Goal: Task Accomplishment & Management: Use online tool/utility

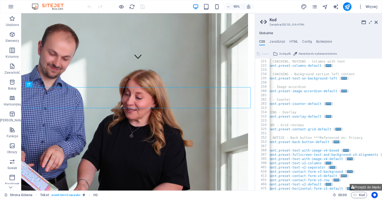
scroll to position [0, 14]
click at [365, 186] on button "Przejdź do błędu" at bounding box center [366, 187] width 32 height 7
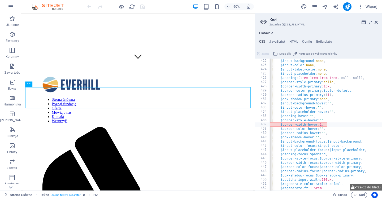
scroll to position [0, 0]
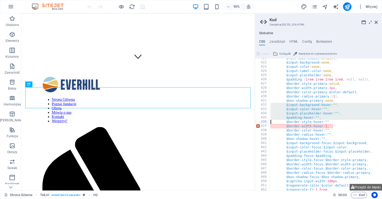
drag, startPoint x: 262, startPoint y: 105, endPoint x: 266, endPoint y: 122, distance: 17.4
click at [289, 107] on div "$full-size-choice : default , $input-background : none , $input-color : none , …" at bounding box center [357, 126] width 174 height 141
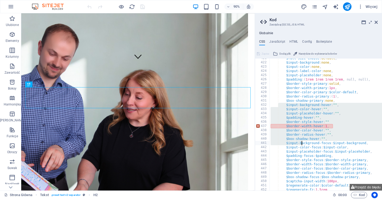
drag, startPoint x: 285, startPoint y: 106, endPoint x: 301, endPoint y: 141, distance: 38.7
click at [301, 141] on div "$full-size-choice : default , $input-background : none , $input-color : none , …" at bounding box center [357, 126] width 174 height 141
type textarea "$box-shadow-hover: "", $input-background-focus: $input-background,"
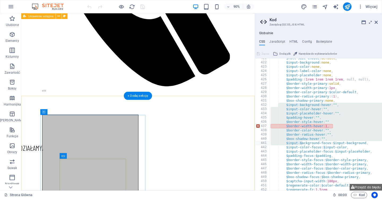
scroll to position [462, 0]
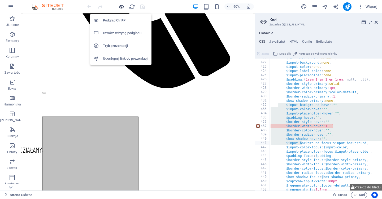
click at [122, 6] on icon "button" at bounding box center [121, 7] width 6 height 6
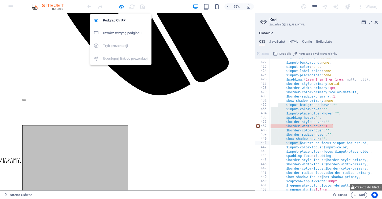
click at [118, 35] on h6 "Otwórz witrynę podglądu" at bounding box center [125, 33] width 45 height 6
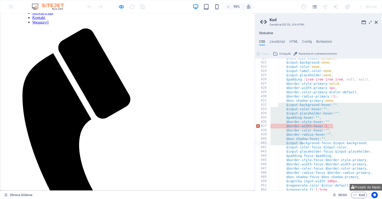
scroll to position [102, 0]
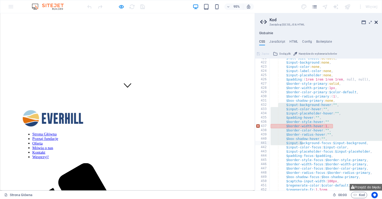
click at [376, 22] on icon at bounding box center [376, 22] width 3 height 4
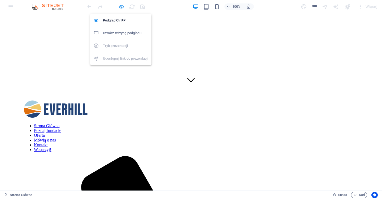
click at [122, 6] on icon "button" at bounding box center [121, 7] width 6 height 6
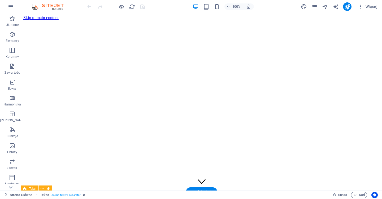
scroll to position [0, 0]
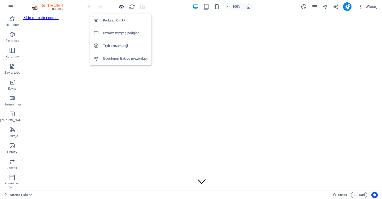
click at [120, 8] on icon "button" at bounding box center [121, 7] width 6 height 6
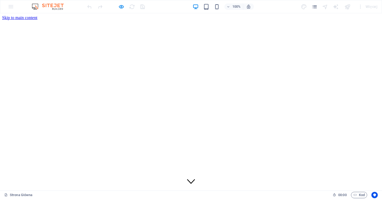
drag, startPoint x: 213, startPoint y: 27, endPoint x: 213, endPoint y: 61, distance: 34.5
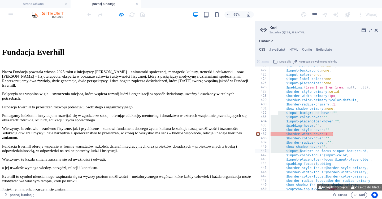
scroll to position [365, 0]
click at [378, 30] on icon at bounding box center [376, 30] width 3 height 4
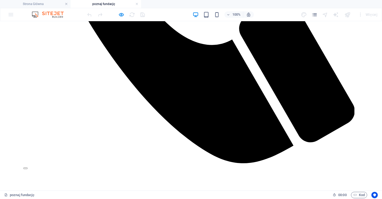
click at [318, 17] on div "Więcej" at bounding box center [340, 14] width 79 height 8
click at [315, 14] on icon "pages" at bounding box center [315, 15] width 6 height 6
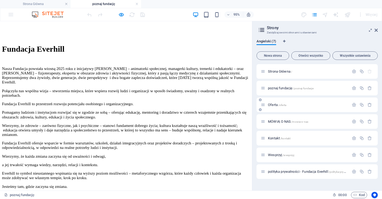
click at [266, 105] on div "Oferta /oferta" at bounding box center [305, 105] width 88 height 6
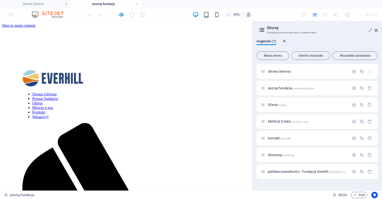
scroll to position [0, 0]
click at [264, 105] on icon at bounding box center [263, 105] width 5 height 5
click at [266, 102] on div "Oferta /oferta" at bounding box center [305, 105] width 88 height 6
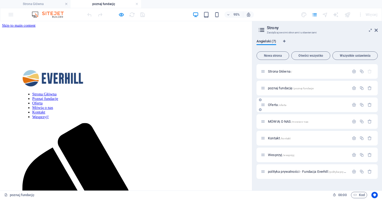
click at [265, 105] on icon at bounding box center [263, 105] width 5 height 5
click at [273, 104] on span "Oferta /oferta" at bounding box center [277, 105] width 18 height 4
click at [273, 114] on div "MÓWIĄ O NAS /mowia-o-nas" at bounding box center [317, 121] width 121 height 15
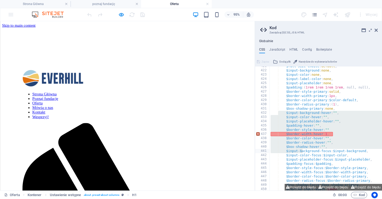
scroll to position [113, 0]
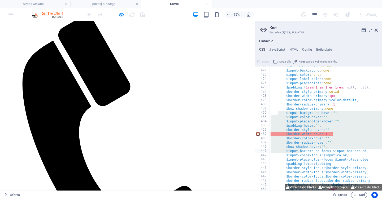
click at [378, 30] on aside "Kod Zarządzaj (S)CSS, JS & HTML Globalnie CSS JavaScript HTML Config Boilerplat…" at bounding box center [318, 106] width 127 height 170
click at [377, 30] on icon at bounding box center [376, 30] width 3 height 4
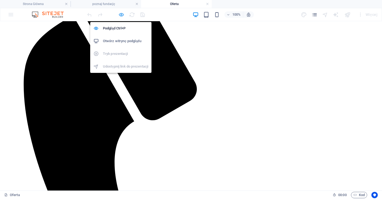
click at [119, 15] on icon "button" at bounding box center [121, 15] width 6 height 6
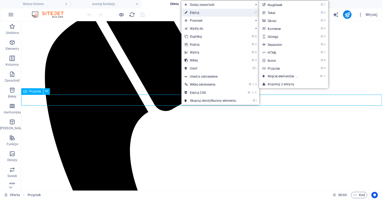
click at [213, 15] on link "⏎ Edytuj" at bounding box center [211, 13] width 58 height 8
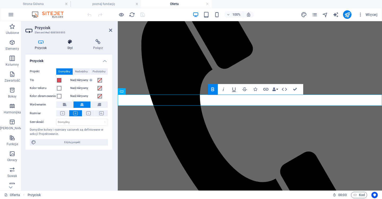
click at [78, 41] on icon at bounding box center [70, 41] width 24 height 5
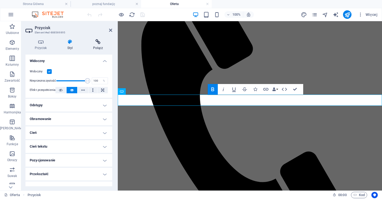
click at [101, 41] on icon at bounding box center [98, 41] width 28 height 5
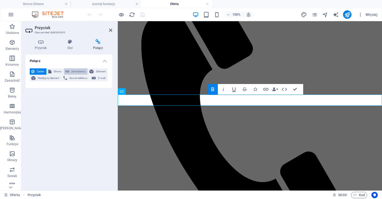
click at [79, 70] on span "Zewnętrzny" at bounding box center [78, 71] width 15 height 6
select select "blank"
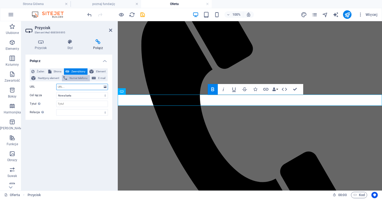
paste input "[URL][DOMAIN_NAME]"
type input "[URL][DOMAIN_NAME]"
click at [143, 15] on icon "save" at bounding box center [143, 15] width 6 height 6
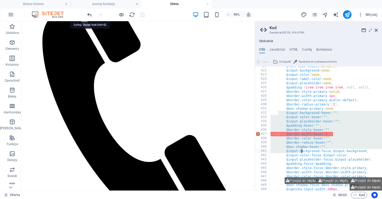
click at [89, 13] on icon "undo" at bounding box center [90, 15] width 6 height 6
click at [141, 14] on icon "save" at bounding box center [143, 15] width 6 height 6
click at [325, 0] on ul "Strona Główna poznaj fundację Oferta" at bounding box center [191, 4] width 382 height 8
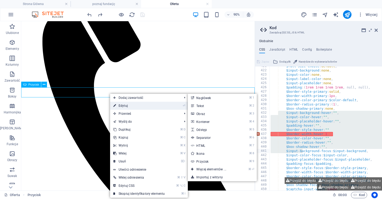
click at [116, 104] on icon at bounding box center [114, 106] width 3 height 8
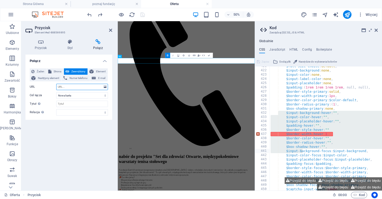
click at [75, 86] on input "URL" at bounding box center [82, 87] width 52 height 6
type input "[URL][DOMAIN_NAME]"
click at [143, 13] on icon "save" at bounding box center [143, 15] width 6 height 6
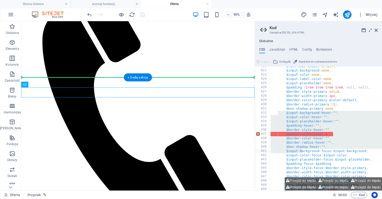
drag, startPoint x: 105, startPoint y: 100, endPoint x: 106, endPoint y: 80, distance: 19.5
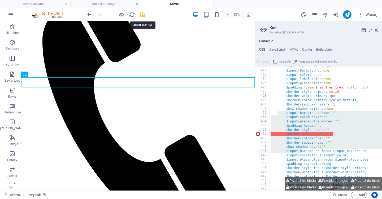
click at [142, 15] on icon "save" at bounding box center [143, 15] width 6 height 6
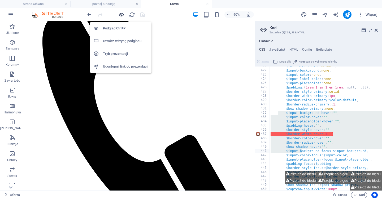
click at [124, 13] on icon "button" at bounding box center [121, 15] width 6 height 6
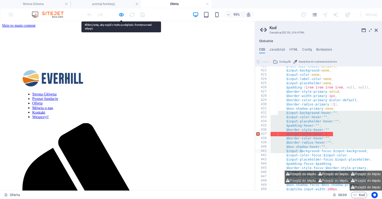
scroll to position [0, 0]
click at [37, 96] on link "Strona Główna" at bounding box center [46, 98] width 25 height 5
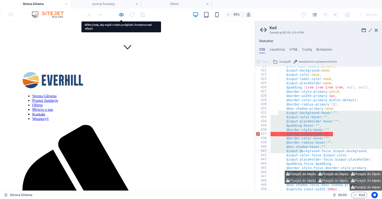
scroll to position [266, 0]
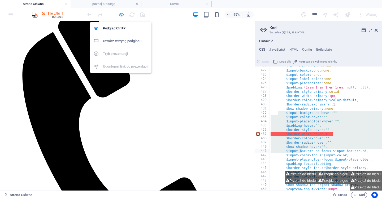
click at [120, 14] on icon "button" at bounding box center [121, 15] width 6 height 6
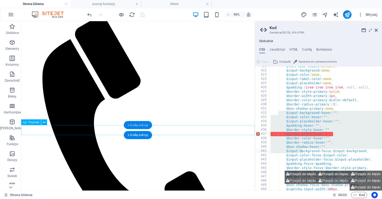
click at [137, 129] on div "+ Dodaj sekcję" at bounding box center [138, 125] width 28 height 8
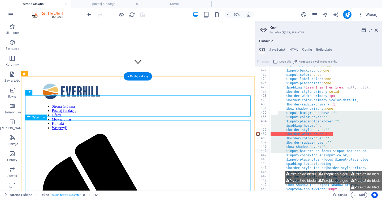
scroll to position [248, 0]
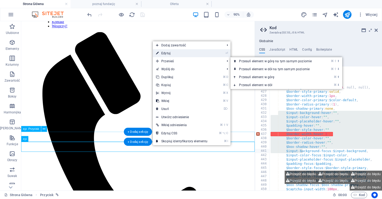
click at [181, 50] on link "⏎ Edytuj" at bounding box center [182, 53] width 58 height 8
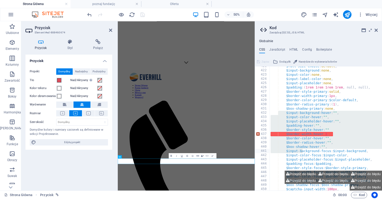
click at [97, 66] on div "Projekt Domyślny Nadrzędny Podrzędny Tło Nad/Aktywny Przejdź do trybu podglądu,…" at bounding box center [68, 107] width 87 height 86
click at [97, 49] on h4 "Połącz" at bounding box center [98, 44] width 28 height 11
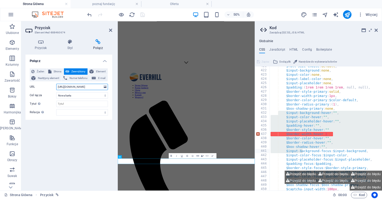
click at [74, 89] on input "[URL][DOMAIN_NAME]" at bounding box center [82, 87] width 52 height 6
click at [75, 87] on input "[URL][DOMAIN_NAME]" at bounding box center [82, 87] width 52 height 6
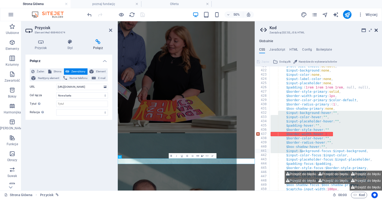
click at [377, 30] on icon at bounding box center [376, 30] width 3 height 4
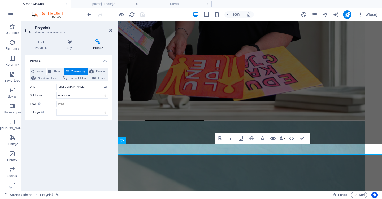
click at [108, 29] on h2 "Przycisk" at bounding box center [73, 27] width 77 height 5
click at [111, 29] on icon at bounding box center [110, 30] width 3 height 4
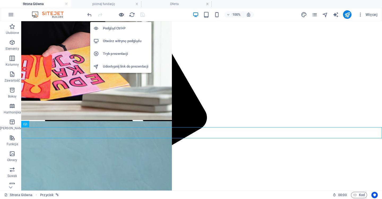
click at [121, 15] on icon "button" at bounding box center [121, 15] width 6 height 6
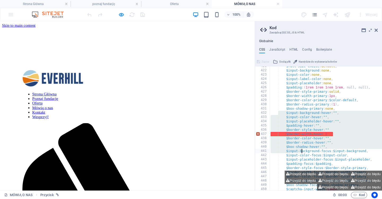
scroll to position [0, 0]
click at [377, 31] on icon at bounding box center [376, 30] width 3 height 4
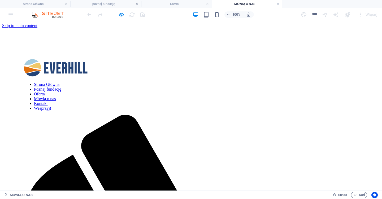
click at [253, 82] on nav "Strona Główna Poznaj fundację Oferta Mówią o nas Kontakt Wesprzyj!" at bounding box center [190, 96] width 335 height 29
click at [344, 82] on nav "Strona Główna Poznaj fundację Oferta Mówią o nas Kontakt Wesprzyj!" at bounding box center [190, 96] width 335 height 29
click at [123, 15] on icon "button" at bounding box center [121, 15] width 6 height 6
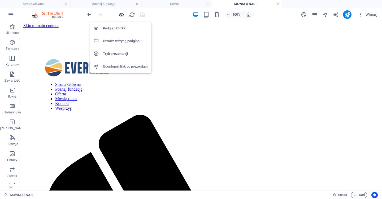
click at [123, 14] on icon "button" at bounding box center [121, 15] width 6 height 6
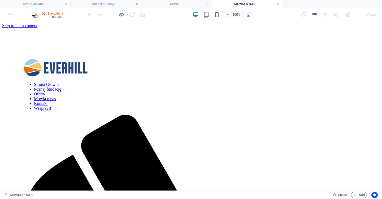
drag, startPoint x: 344, startPoint y: 32, endPoint x: 344, endPoint y: 75, distance: 42.5
click at [51, 106] on link "Wesprzyj!" at bounding box center [42, 108] width 17 height 5
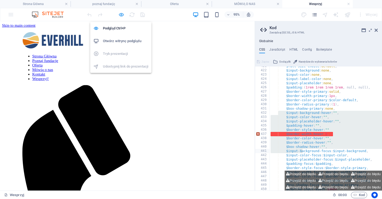
click at [121, 15] on icon "button" at bounding box center [121, 15] width 6 height 6
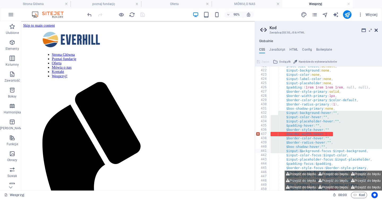
click at [378, 30] on icon at bounding box center [376, 30] width 3 height 4
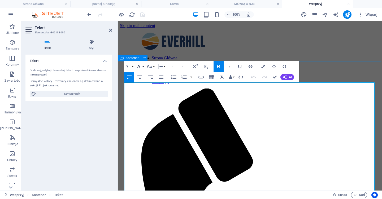
click at [140, 68] on icon "button" at bounding box center [138, 67] width 3 height 4
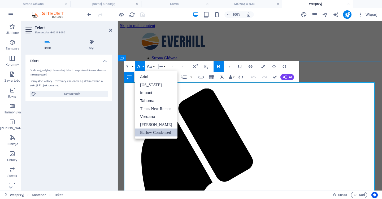
click at [43, 6] on h4 "Strona Główna" at bounding box center [35, 4] width 71 height 6
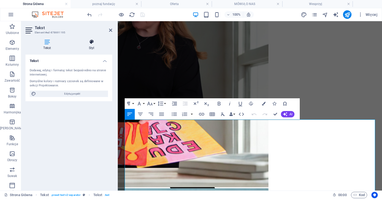
scroll to position [135, 0]
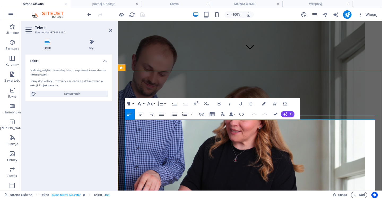
click at [138, 104] on icon "button" at bounding box center [139, 104] width 6 height 6
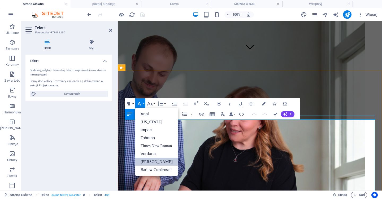
scroll to position [0, 0]
click at [301, 7] on li "Wesprzyj" at bounding box center [317, 4] width 71 height 8
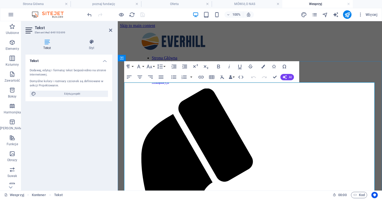
click at [141, 65] on icon "button" at bounding box center [139, 66] width 6 height 6
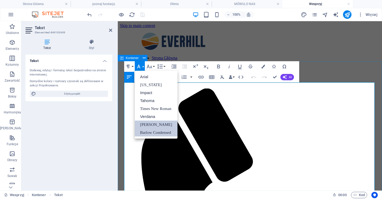
click at [151, 125] on link "[PERSON_NAME]" at bounding box center [156, 125] width 43 height 8
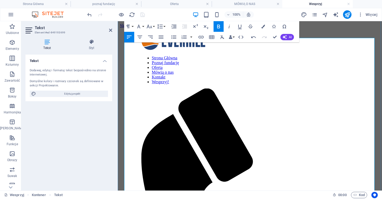
scroll to position [45, 0]
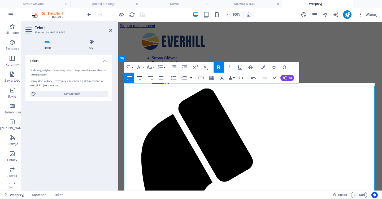
scroll to position [0, 0]
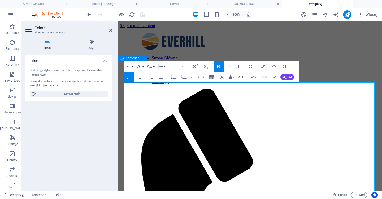
click at [140, 67] on icon "button" at bounding box center [139, 66] width 6 height 6
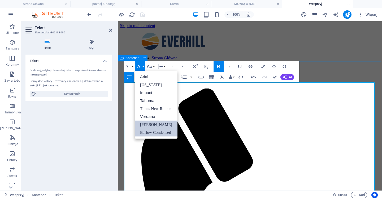
click at [150, 124] on link "[PERSON_NAME]" at bounding box center [156, 125] width 43 height 8
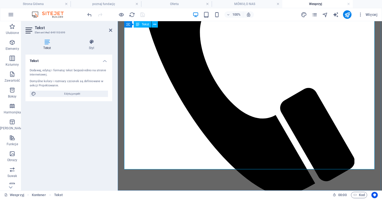
scroll to position [176, 0]
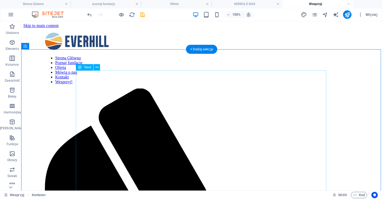
scroll to position [0, 0]
click at [141, 14] on icon "save" at bounding box center [143, 15] width 6 height 6
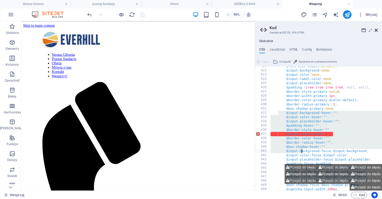
click at [377, 29] on icon at bounding box center [376, 30] width 3 height 4
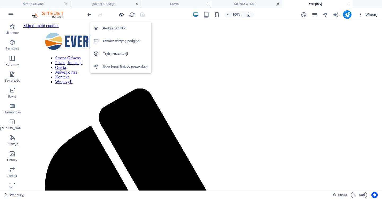
click at [121, 15] on icon "button" at bounding box center [121, 15] width 6 height 6
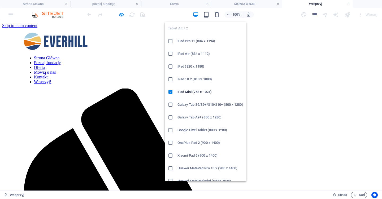
click at [206, 16] on icon "button" at bounding box center [206, 15] width 6 height 6
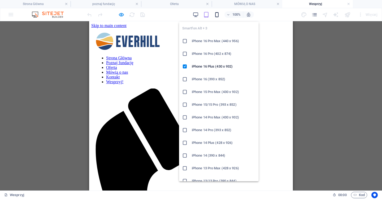
click at [217, 14] on icon "button" at bounding box center [217, 15] width 6 height 6
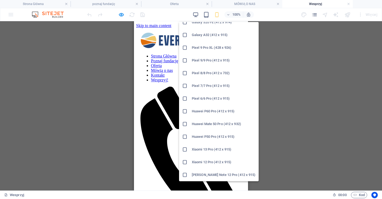
scroll to position [261, 0]
click at [185, 149] on icon at bounding box center [184, 149] width 5 height 5
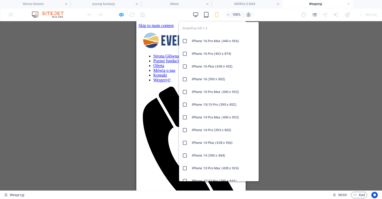
click at [185, 155] on icon at bounding box center [184, 155] width 5 height 5
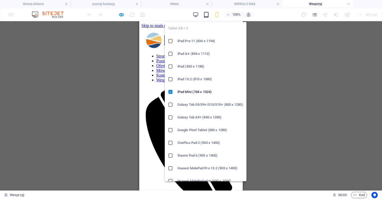
click at [207, 17] on icon "button" at bounding box center [206, 15] width 6 height 6
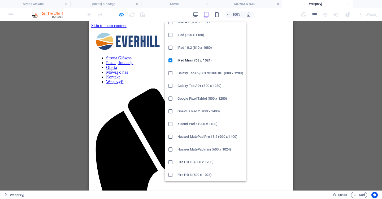
scroll to position [32, 0]
click at [172, 124] on icon at bounding box center [170, 124] width 5 height 5
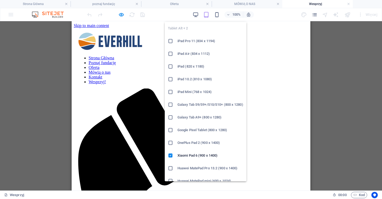
click at [169, 40] on icon at bounding box center [170, 40] width 5 height 5
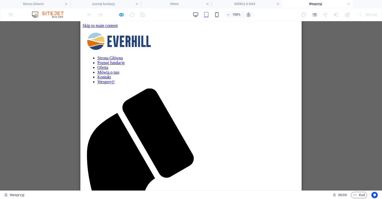
click at [351, 4] on h4 "Wesprzyj" at bounding box center [317, 4] width 71 height 6
click at [348, 4] on link at bounding box center [348, 4] width 3 height 5
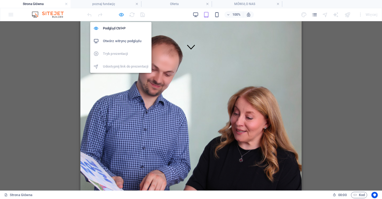
click at [120, 15] on icon "button" at bounding box center [121, 15] width 6 height 6
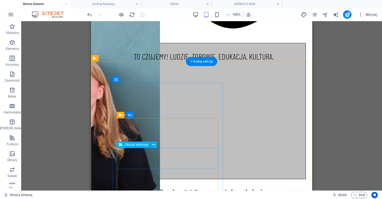
scroll to position [501, 0]
click at [138, 78] on icon at bounding box center [138, 80] width 3 height 6
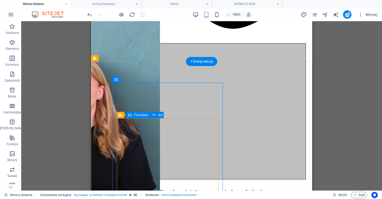
click at [141, 117] on span "Formularz" at bounding box center [141, 115] width 14 height 3
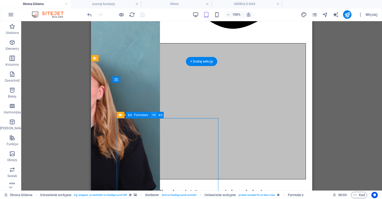
click at [155, 116] on icon at bounding box center [154, 116] width 3 height 6
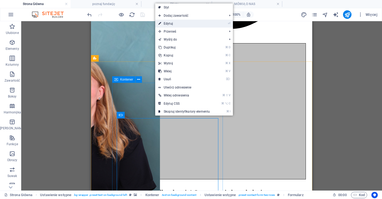
drag, startPoint x: 183, startPoint y: 23, endPoint x: 44, endPoint y: 2, distance: 140.9
click at [183, 23] on link "⏎ Edytuj" at bounding box center [184, 24] width 58 height 8
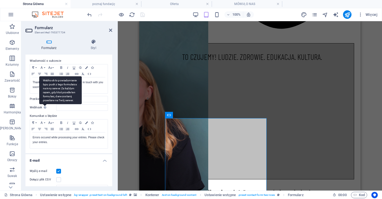
scroll to position [23, 0]
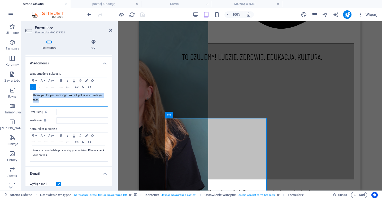
drag, startPoint x: 51, startPoint y: 101, endPoint x: 22, endPoint y: 92, distance: 29.7
click at [22, 92] on div "Formularz Styl Ogólne Tytuł Zdefiniuj nazwę formularza. General form Wiadomości…" at bounding box center [68, 113] width 95 height 156
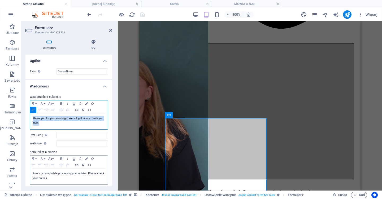
scroll to position [0, 0]
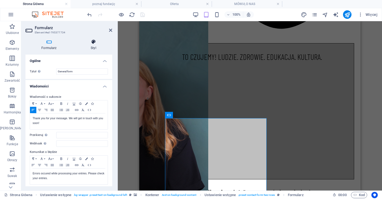
click at [94, 42] on icon at bounding box center [93, 41] width 37 height 5
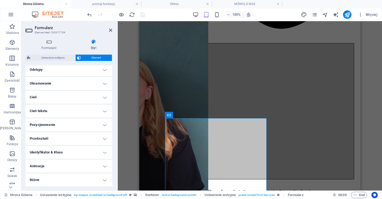
scroll to position [103, 0]
click at [46, 57] on span "Ustawienie wstępne" at bounding box center [53, 58] width 42 height 6
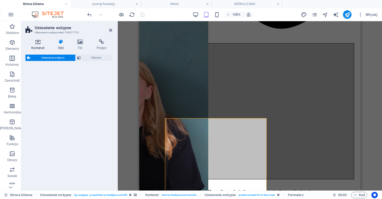
select select "px"
select select "rem"
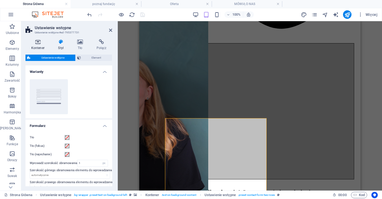
click at [38, 44] on icon at bounding box center [37, 41] width 25 height 5
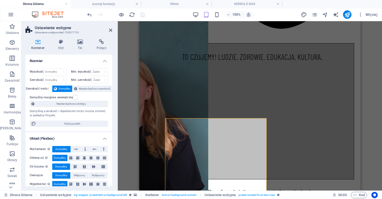
scroll to position [0, 0]
click at [102, 44] on icon at bounding box center [101, 41] width 21 height 5
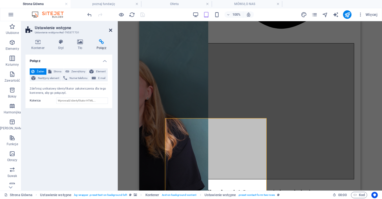
click at [109, 30] on icon at bounding box center [110, 30] width 3 height 4
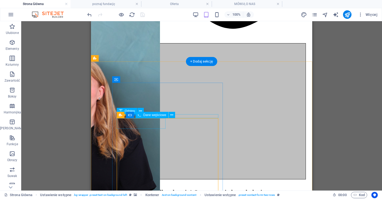
click at [146, 116] on span "Dane wejściowe" at bounding box center [154, 115] width 23 height 3
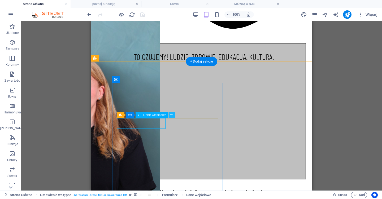
click at [171, 117] on icon at bounding box center [171, 116] width 3 height 6
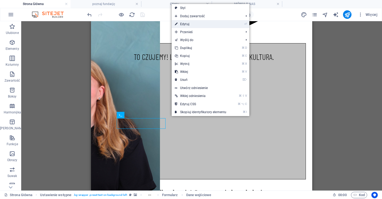
click at [184, 21] on link "⏎ Edytuj" at bounding box center [201, 24] width 58 height 8
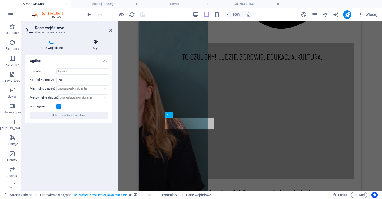
click at [92, 41] on icon at bounding box center [95, 41] width 33 height 5
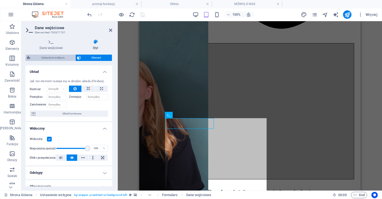
click at [61, 58] on span "Ustawienie wstępne" at bounding box center [53, 58] width 42 height 6
select select "px"
select select "rem"
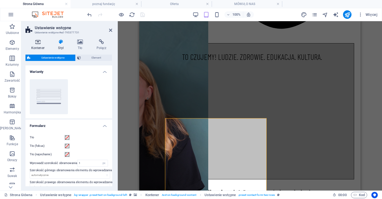
click at [40, 43] on icon at bounding box center [37, 41] width 25 height 5
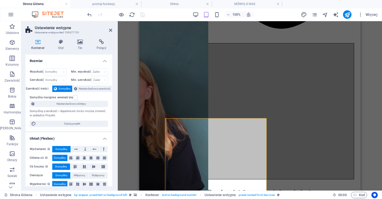
click at [110, 28] on h2 "Ustawienie wstępne" at bounding box center [73, 27] width 77 height 5
click at [110, 29] on icon at bounding box center [110, 30] width 3 height 4
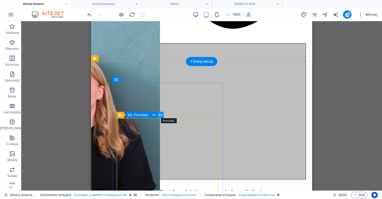
click at [160, 115] on icon at bounding box center [161, 116] width 4 height 6
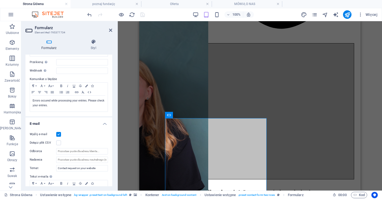
scroll to position [107, 0]
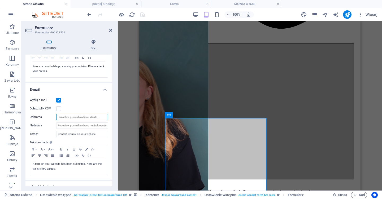
click at [62, 118] on input "Odbiorca" at bounding box center [82, 117] width 52 height 6
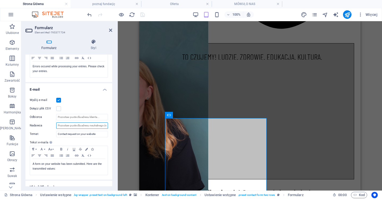
click at [84, 125] on input "Nadawca" at bounding box center [82, 126] width 52 height 6
click at [86, 116] on input "Odbiorca" at bounding box center [82, 117] width 52 height 6
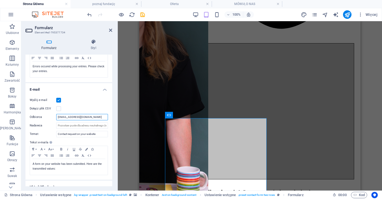
type input "[EMAIL_ADDRESS][DOMAIN_NAME]"
click at [93, 109] on div "Dołącz plik CSV" at bounding box center [69, 109] width 78 height 6
click at [100, 134] on input "Contact request on your website" at bounding box center [82, 134] width 52 height 6
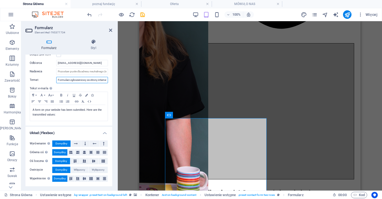
scroll to position [161, 0]
type input "Formularz zgłoszeniowy ze strony internetowej Everhill"
click at [111, 31] on icon at bounding box center [110, 30] width 3 height 4
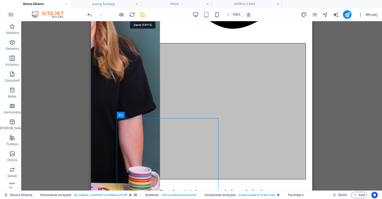
click at [144, 14] on icon "save" at bounding box center [143, 15] width 6 height 6
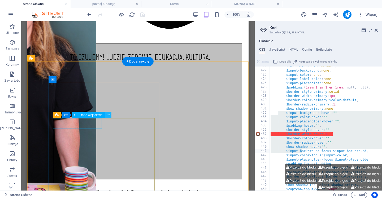
click at [107, 116] on icon at bounding box center [108, 116] width 3 height 6
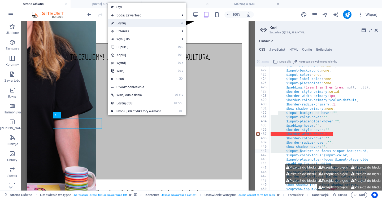
click at [140, 19] on link "⏎ Edytuj" at bounding box center [137, 23] width 58 height 8
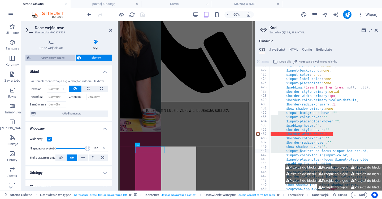
click at [55, 58] on span "Ustawienie wstępne" at bounding box center [53, 58] width 42 height 6
select select "px"
select select "rem"
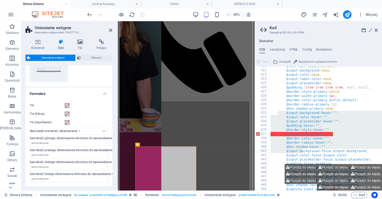
scroll to position [34, 0]
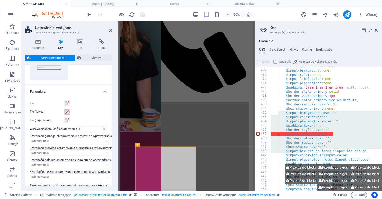
click at [67, 111] on span at bounding box center [67, 112] width 4 height 4
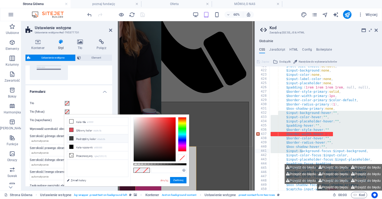
click at [73, 138] on icon at bounding box center [72, 139] width 4 height 4
type input "#3a3c3b"
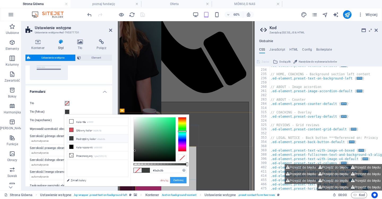
type textarea "/*------------------------------------*\"
click at [180, 180] on button "Zastosuj" at bounding box center [178, 180] width 16 height 6
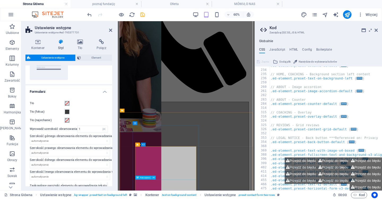
scroll to position [228, 0]
click at [376, 28] on icon at bounding box center [376, 30] width 3 height 4
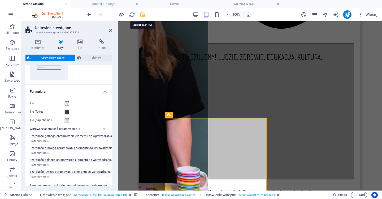
click at [143, 12] on icon "save" at bounding box center [143, 15] width 6 height 6
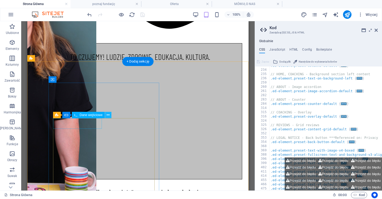
click at [109, 115] on icon at bounding box center [108, 116] width 3 height 6
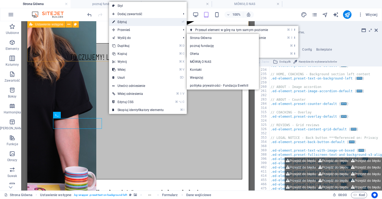
click at [135, 19] on link "⏎ Edytuj" at bounding box center [138, 22] width 58 height 8
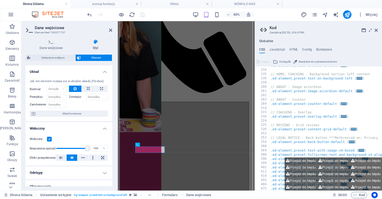
scroll to position [0, 0]
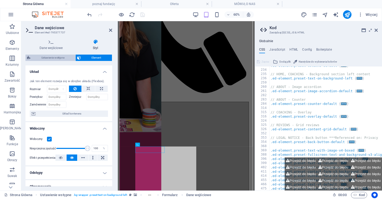
click at [45, 56] on span "Ustawienie wstępne" at bounding box center [53, 58] width 42 height 6
select select "px"
select select "rem"
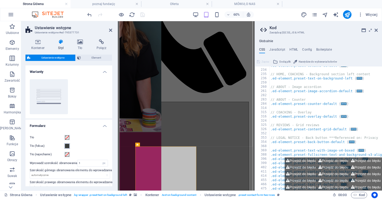
click at [67, 147] on span at bounding box center [67, 146] width 4 height 4
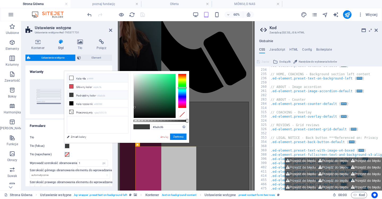
click at [72, 77] on icon at bounding box center [72, 78] width 4 height 4
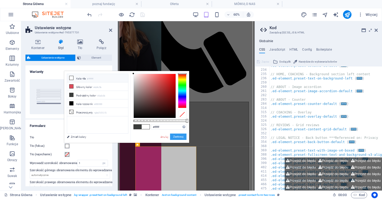
scroll to position [228, 0]
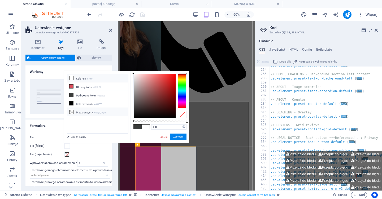
click at [83, 113] on li "Przezroczysty rgba(0,0,0,.0)" at bounding box center [97, 112] width 61 height 8
type input "rgba(0, 0, 0, 0)"
click at [176, 136] on button "Zastosuj" at bounding box center [178, 137] width 16 height 6
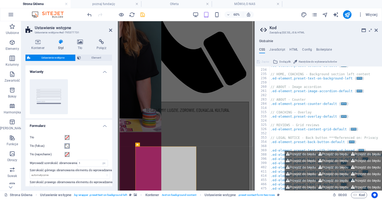
click at [67, 145] on span at bounding box center [67, 146] width 4 height 4
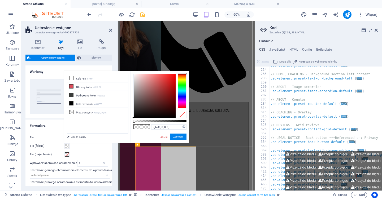
click at [184, 114] on div at bounding box center [182, 114] width 8 height 7
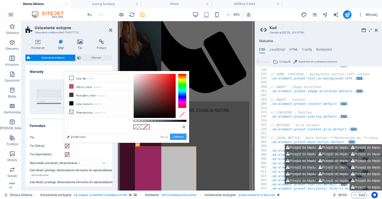
click at [180, 137] on button "Zastosuj" at bounding box center [178, 137] width 16 height 6
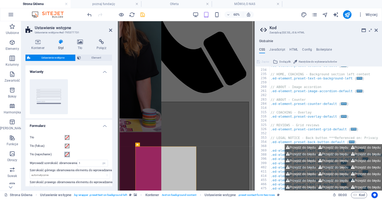
click at [66, 153] on span at bounding box center [67, 155] width 4 height 4
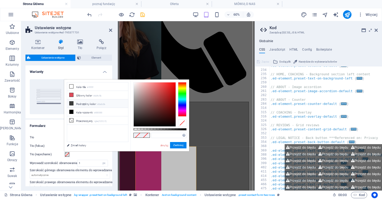
click at [73, 106] on li "Podrzędny kolor #3a3c3b" at bounding box center [97, 104] width 61 height 8
type input "#3a3c3b"
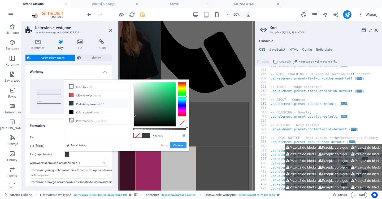
click at [181, 145] on button "Zastosuj" at bounding box center [178, 145] width 16 height 6
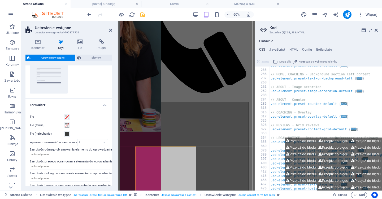
scroll to position [28, 0]
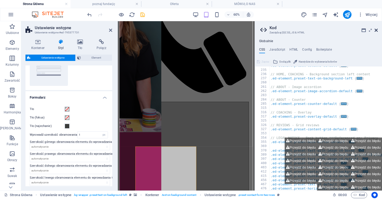
click at [375, 30] on icon at bounding box center [376, 30] width 3 height 4
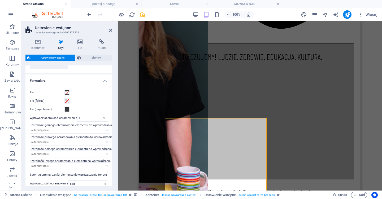
scroll to position [46, 0]
click at [68, 92] on span at bounding box center [67, 92] width 4 height 4
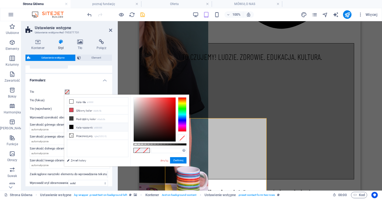
click at [72, 124] on li "Kolor czcionki #000000" at bounding box center [97, 127] width 61 height 8
type input "#000000"
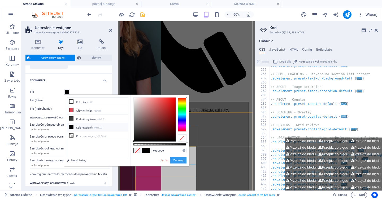
click at [182, 161] on button "Zastosuj" at bounding box center [178, 160] width 16 height 6
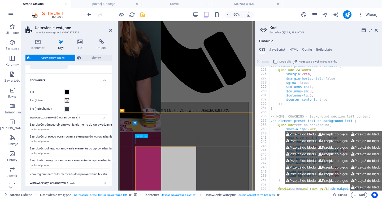
scroll to position [228, 0]
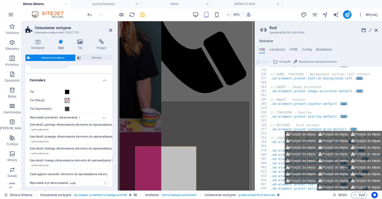
click at [68, 100] on span at bounding box center [67, 100] width 4 height 4
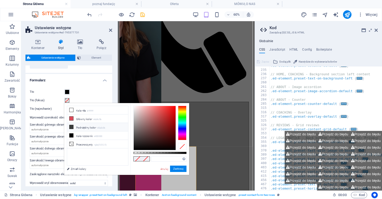
click at [73, 127] on icon at bounding box center [72, 127] width 4 height 4
type input "#3a3c3b"
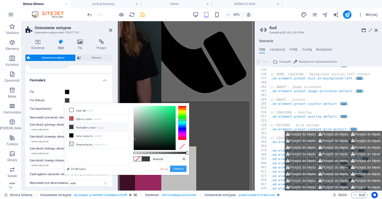
click at [179, 168] on button "Zastosuj" at bounding box center [178, 169] width 16 height 6
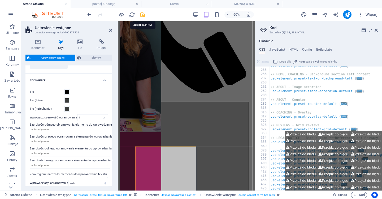
click at [143, 15] on icon "save" at bounding box center [143, 15] width 6 height 6
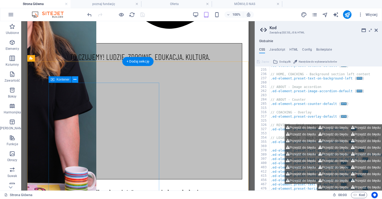
click at [74, 79] on icon at bounding box center [75, 80] width 3 height 6
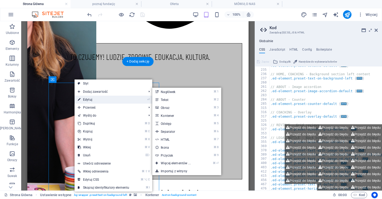
click at [84, 97] on link "⏎ Edytuj" at bounding box center [104, 100] width 58 height 8
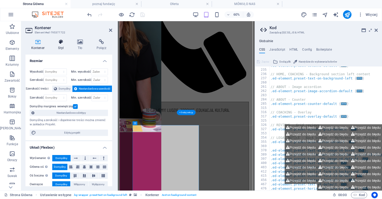
click at [61, 45] on h4 "Styl" at bounding box center [62, 44] width 19 height 11
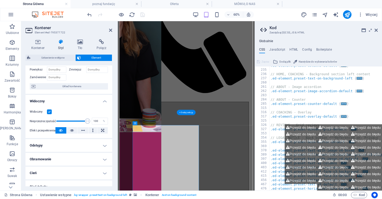
scroll to position [28, 0]
click at [111, 30] on icon at bounding box center [110, 30] width 3 height 4
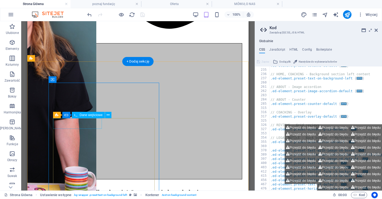
click at [95, 117] on span "Dane wejściowe" at bounding box center [91, 115] width 23 height 3
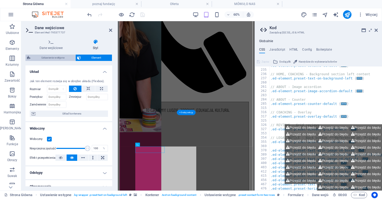
click at [45, 58] on span "Ustawienie wstępne" at bounding box center [53, 58] width 42 height 6
select select "px"
select select "rem"
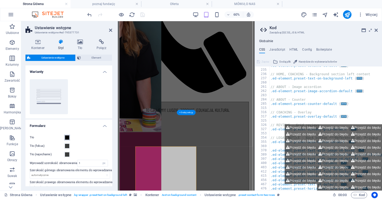
click at [69, 138] on span at bounding box center [67, 138] width 4 height 4
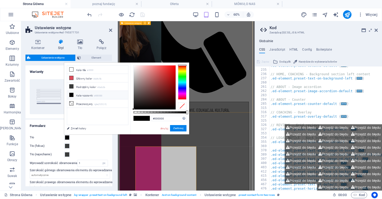
click at [183, 106] on div at bounding box center [182, 105] width 8 height 7
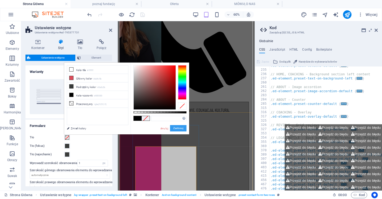
click at [176, 127] on button "Zastosuj" at bounding box center [178, 128] width 16 height 6
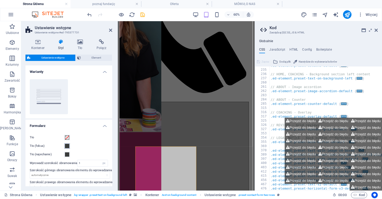
click at [67, 146] on span at bounding box center [67, 146] width 4 height 4
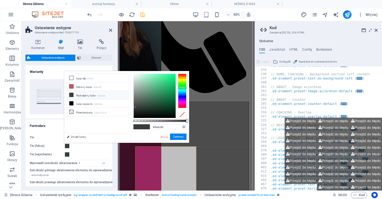
click at [184, 116] on div at bounding box center [182, 114] width 8 height 7
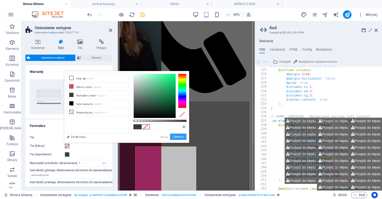
click at [180, 135] on button "Zastosuj" at bounding box center [178, 137] width 16 height 6
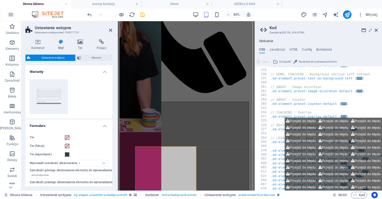
click at [64, 155] on label "Tło (najechanie)" at bounding box center [47, 155] width 35 height 6
click at [64, 155] on button "Tło (najechanie)" at bounding box center [67, 155] width 6 height 6
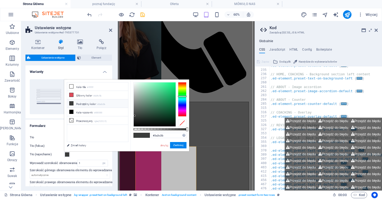
click at [183, 122] on div at bounding box center [182, 122] width 8 height 7
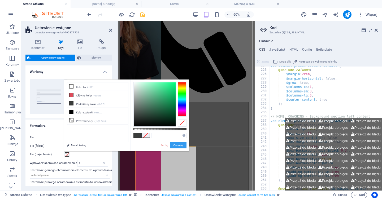
click at [176, 144] on button "Zastosuj" at bounding box center [178, 145] width 16 height 6
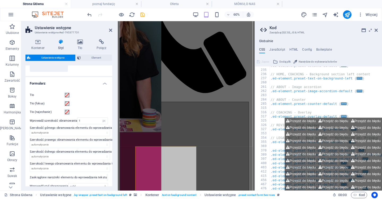
scroll to position [45, 0]
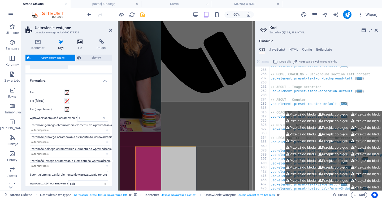
click at [78, 40] on icon at bounding box center [80, 41] width 17 height 5
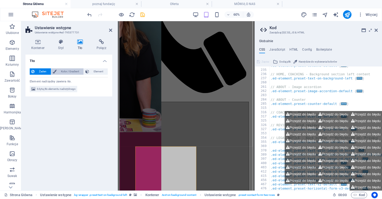
click at [68, 72] on span "Kolor / Gradient" at bounding box center [70, 71] width 24 height 6
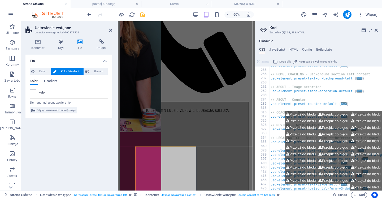
click at [35, 93] on span at bounding box center [33, 93] width 6 height 6
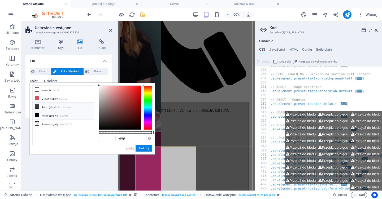
click at [37, 108] on icon at bounding box center [37, 107] width 4 height 4
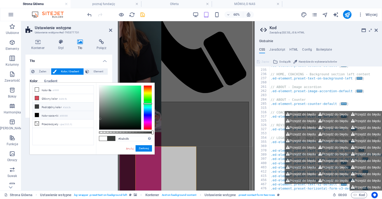
click at [36, 115] on icon at bounding box center [37, 115] width 4 height 4
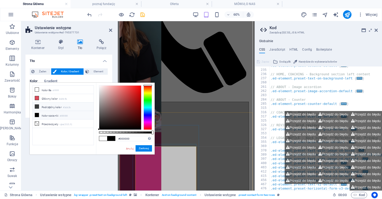
click at [40, 107] on li "Podrzędny kolor #3a3c3b" at bounding box center [63, 107] width 61 height 8
type input "#3a3c3b"
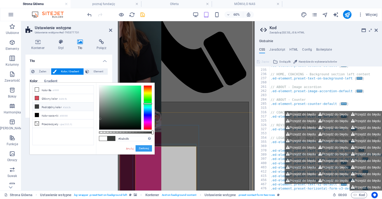
click at [145, 147] on button "Zastosuj" at bounding box center [144, 148] width 16 height 6
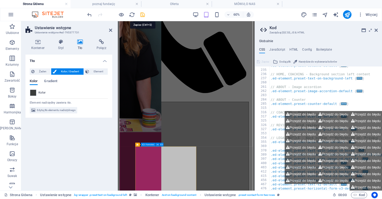
click at [143, 15] on icon "save" at bounding box center [143, 15] width 6 height 6
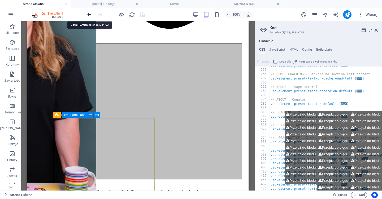
click at [89, 14] on icon "undo" at bounding box center [90, 15] width 6 height 6
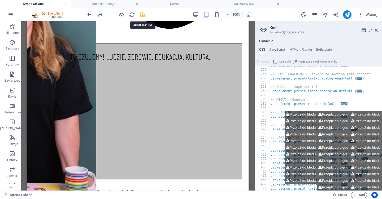
click at [142, 15] on icon "save" at bounding box center [143, 15] width 6 height 6
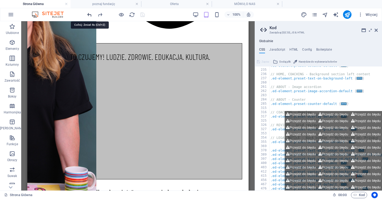
click at [90, 14] on icon "undo" at bounding box center [90, 15] width 6 height 6
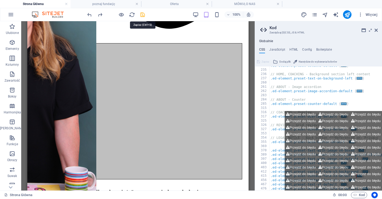
click at [143, 14] on icon "save" at bounding box center [143, 15] width 6 height 6
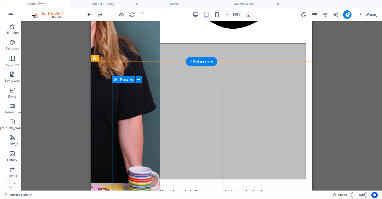
scroll to position [537, 0]
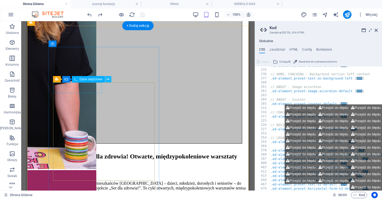
click at [110, 80] on button at bounding box center [108, 79] width 6 height 6
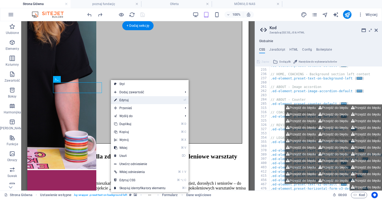
click at [136, 98] on link "⏎ Edytuj" at bounding box center [140, 100] width 58 height 8
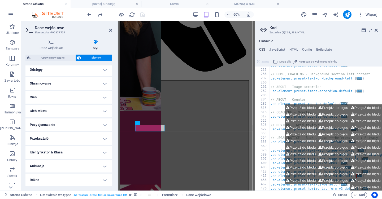
scroll to position [103, 0]
click at [57, 108] on h4 "Cień tekstu" at bounding box center [68, 111] width 87 height 13
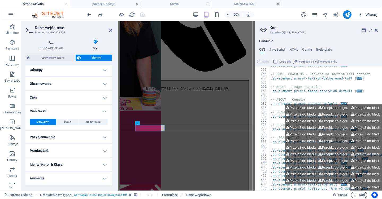
click at [58, 111] on h4 "Cień tekstu" at bounding box center [68, 110] width 87 height 10
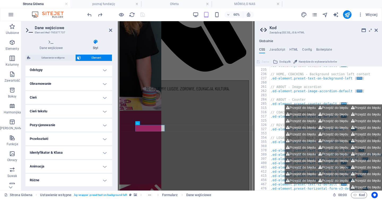
click at [64, 99] on h4 "Cień" at bounding box center [68, 97] width 87 height 13
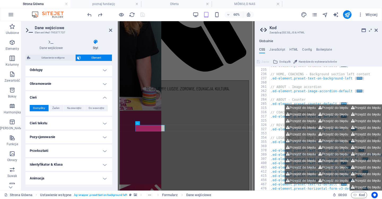
click at [64, 99] on h4 "Cień" at bounding box center [68, 96] width 87 height 10
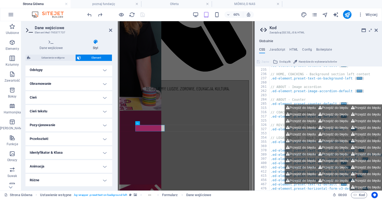
click at [59, 126] on h4 "Pozycjonowanie" at bounding box center [68, 125] width 87 height 13
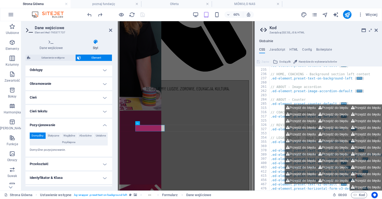
click at [59, 126] on h4 "Pozycjonowanie" at bounding box center [68, 124] width 87 height 10
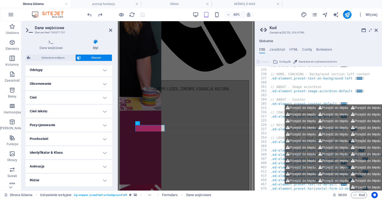
click at [58, 137] on h4 "Przekształć" at bounding box center [68, 139] width 87 height 13
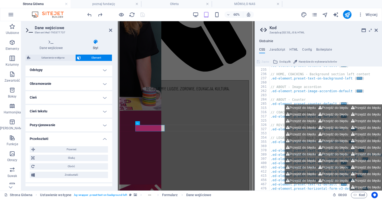
click at [58, 137] on h4 "Przekształć" at bounding box center [68, 138] width 87 height 10
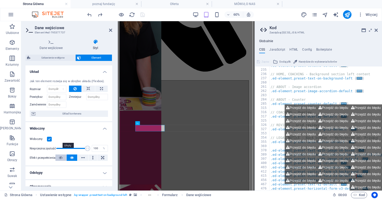
scroll to position [0, 0]
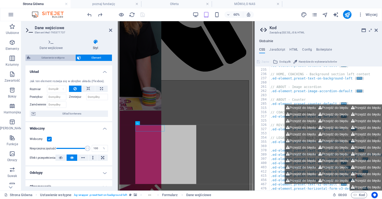
click at [62, 58] on span "Ustawienie wstępne" at bounding box center [53, 58] width 42 height 6
select select "px"
select select "rem"
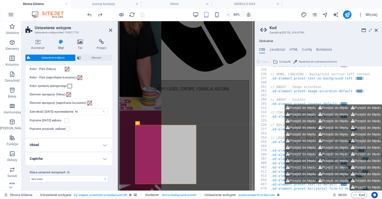
scroll to position [210, 0]
click at [72, 154] on h4 "Captcha" at bounding box center [68, 159] width 87 height 13
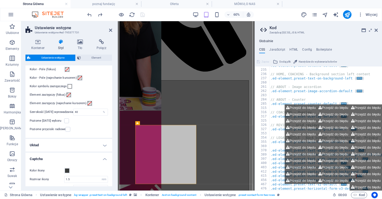
click at [72, 155] on h4 "Captcha" at bounding box center [68, 158] width 87 height 10
click at [76, 143] on h4 "Układ" at bounding box center [68, 145] width 87 height 13
click at [76, 143] on h4 "Układ" at bounding box center [68, 144] width 87 height 10
click at [71, 158] on h4 "Captcha" at bounding box center [68, 159] width 87 height 13
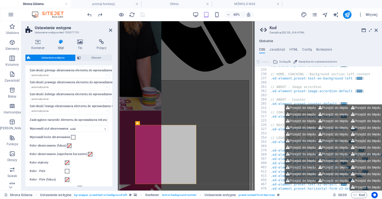
scroll to position [118, 0]
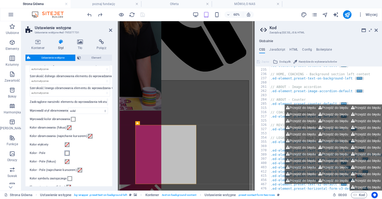
click at [68, 153] on span at bounding box center [67, 153] width 4 height 4
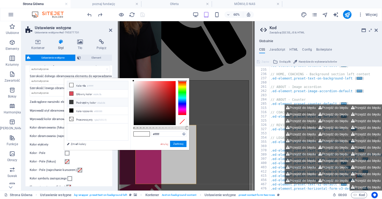
click at [72, 102] on icon at bounding box center [72, 102] width 4 height 4
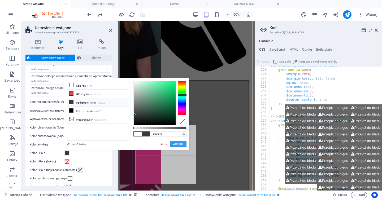
click at [180, 145] on button "Zastosuj" at bounding box center [178, 144] width 16 height 6
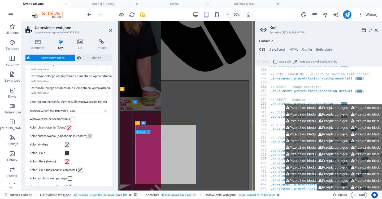
scroll to position [228, 0]
click at [67, 154] on span at bounding box center [67, 153] width 4 height 4
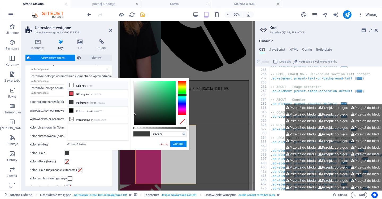
click at [79, 85] on li "Kolor tła #ffffff" at bounding box center [97, 85] width 61 height 8
type input "#ffffff"
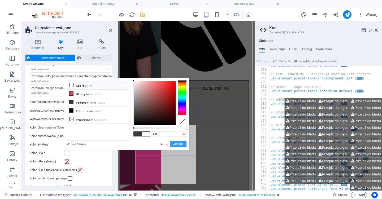
click at [179, 144] on button "Zastosuj" at bounding box center [178, 144] width 16 height 6
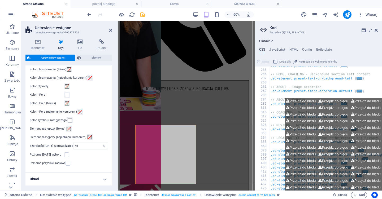
scroll to position [178, 0]
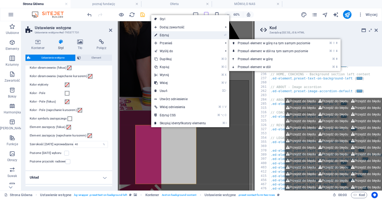
click at [178, 33] on link "⏎ Edytuj" at bounding box center [180, 35] width 58 height 8
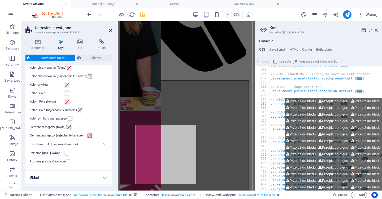
click at [110, 31] on icon at bounding box center [110, 30] width 3 height 4
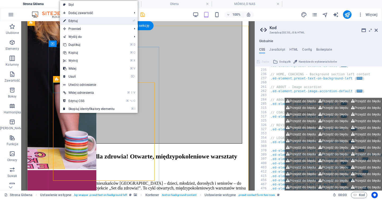
click at [77, 20] on link "⏎ Edytuj" at bounding box center [89, 21] width 58 height 8
select select "px"
select select "rem"
select select "px"
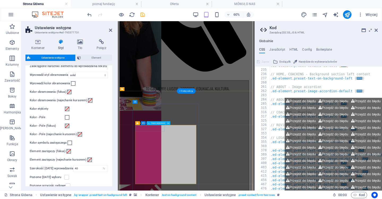
scroll to position [155, 0]
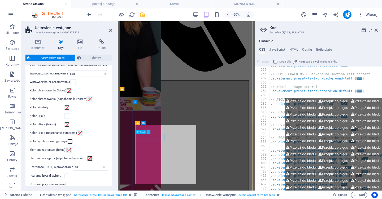
click at [149, 132] on icon at bounding box center [149, 132] width 2 height 3
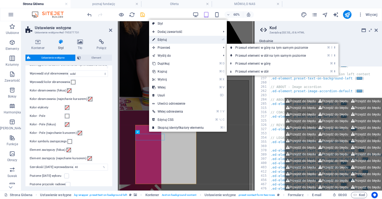
click at [180, 40] on link "⏎ Edytuj" at bounding box center [178, 40] width 58 height 8
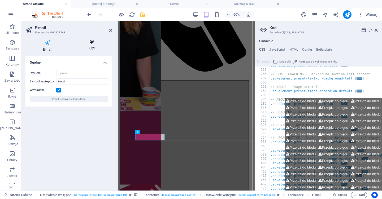
click at [86, 45] on h4 "Styl" at bounding box center [92, 44] width 40 height 11
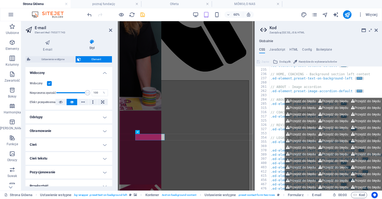
scroll to position [58, 0]
click at [83, 119] on h4 "Odstępy" at bounding box center [68, 116] width 87 height 13
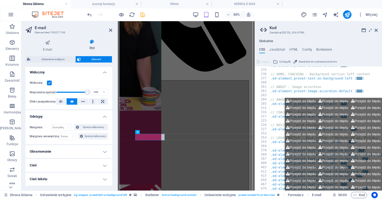
click at [83, 119] on h4 "Odstępy" at bounding box center [68, 115] width 87 height 10
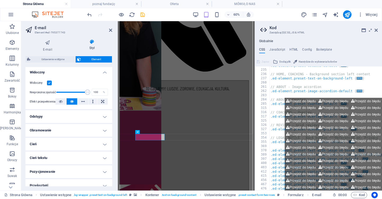
click at [81, 132] on h4 "Obramowanie" at bounding box center [68, 130] width 87 height 13
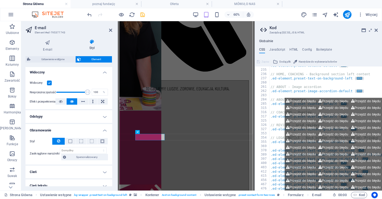
click at [81, 132] on h4 "Obramowanie" at bounding box center [68, 129] width 87 height 10
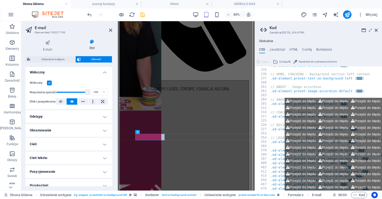
click at [80, 145] on h4 "Cień" at bounding box center [68, 144] width 87 height 13
click at [80, 145] on h4 "Cień" at bounding box center [68, 143] width 87 height 10
click at [80, 161] on h4 "Cień tekstu" at bounding box center [68, 158] width 87 height 13
click at [80, 161] on div "Domyślny Żaden Na zewnątrz Kolor Przesunięcie X 0 px rem vh vw Przesunięcie Y 0…" at bounding box center [68, 168] width 87 height 15
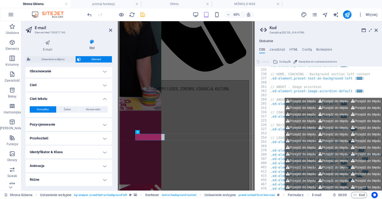
scroll to position [117, 0]
click at [81, 122] on h4 "Pozycjonowanie" at bounding box center [68, 125] width 87 height 13
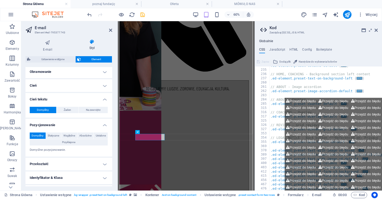
click at [82, 101] on h4 "Cień tekstu" at bounding box center [68, 98] width 87 height 10
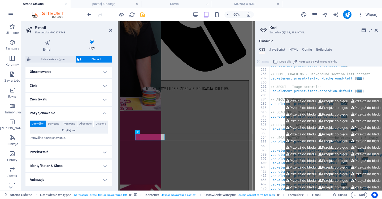
click at [81, 115] on h4 "Pozycjonowanie" at bounding box center [68, 112] width 87 height 10
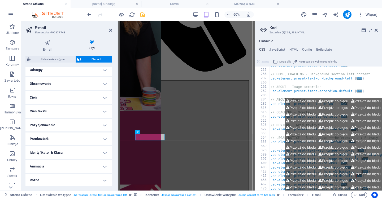
click at [79, 138] on h4 "Przekształć" at bounding box center [68, 139] width 87 height 13
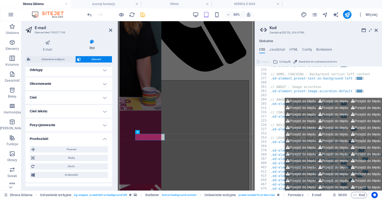
click at [79, 138] on h4 "Przekształć" at bounding box center [68, 138] width 87 height 10
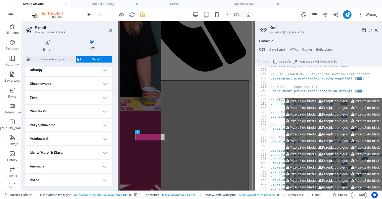
click at [79, 154] on h4 "Identyfikator & Klasa" at bounding box center [68, 152] width 87 height 13
click at [79, 154] on h4 "Identyfikator & Klasa" at bounding box center [68, 151] width 87 height 10
click at [75, 166] on h4 "Animacja" at bounding box center [68, 166] width 87 height 13
click at [75, 166] on h4 "Animacja" at bounding box center [68, 165] width 87 height 10
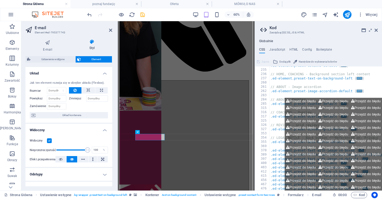
scroll to position [0, 0]
drag, startPoint x: 86, startPoint y: 150, endPoint x: 46, endPoint y: 150, distance: 39.3
click at [47, 150] on div "Nieprzezroczystość 1 %" at bounding box center [69, 150] width 78 height 8
type input "100"
drag, startPoint x: 55, startPoint y: 150, endPoint x: 102, endPoint y: 149, distance: 47.5
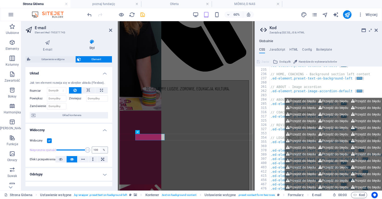
click at [102, 149] on div "Nieprzezroczystość 100 %" at bounding box center [69, 150] width 78 height 8
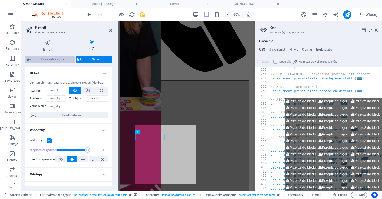
click at [62, 60] on span "Ustawienie wstępne" at bounding box center [53, 59] width 42 height 6
select select "px"
select select "rem"
select select "px"
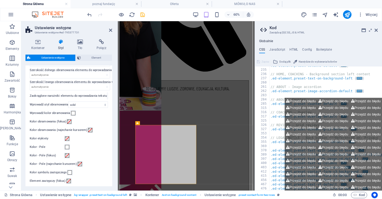
scroll to position [129, 0]
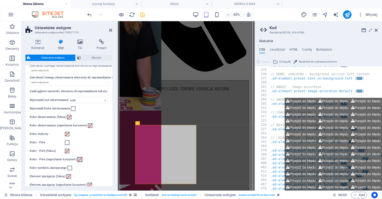
click at [78, 159] on span at bounding box center [80, 160] width 4 height 4
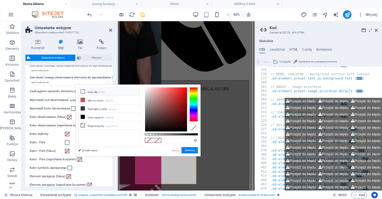
click at [84, 93] on icon at bounding box center [83, 92] width 4 height 4
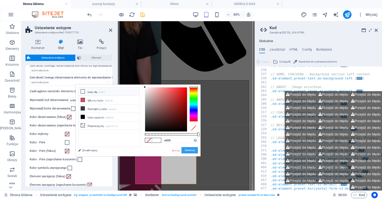
click at [188, 150] on button "Zastosuj" at bounding box center [190, 150] width 16 height 6
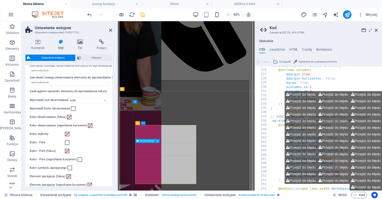
scroll to position [228, 0]
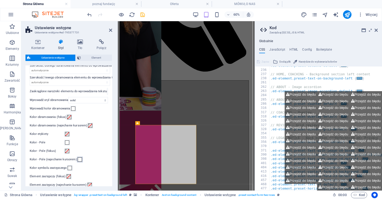
click at [78, 159] on span at bounding box center [80, 160] width 4 height 4
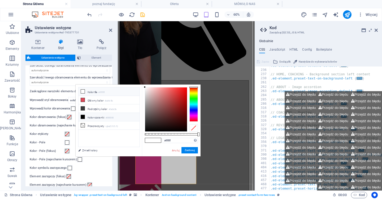
click at [83, 116] on icon at bounding box center [83, 117] width 4 height 4
type input "#000000"
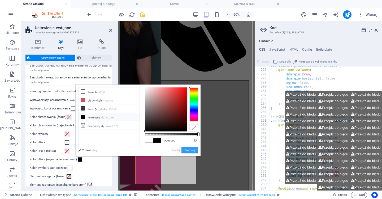
click at [190, 150] on button "Zastosuj" at bounding box center [190, 150] width 16 height 6
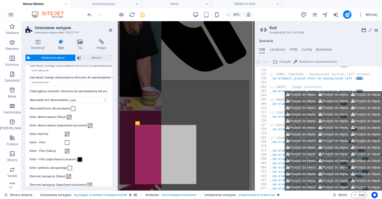
click at [78, 160] on span at bounding box center [80, 160] width 4 height 4
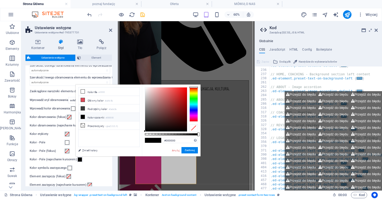
click at [193, 126] on div at bounding box center [193, 127] width 8 height 7
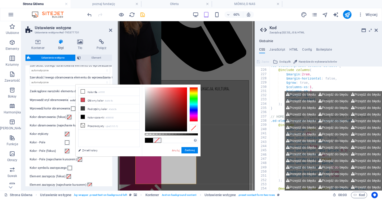
click at [186, 154] on div "Anuluj Zastosuj" at bounding box center [184, 150] width 27 height 7
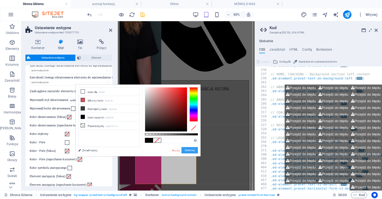
click at [186, 152] on button "Zastosuj" at bounding box center [190, 150] width 16 height 6
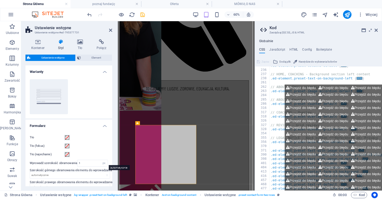
scroll to position [0, 0]
click at [98, 60] on span "Element" at bounding box center [97, 58] width 28 height 6
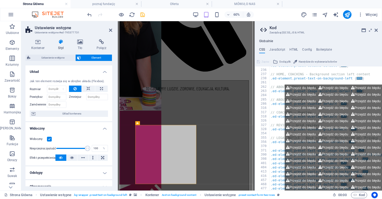
click at [55, 53] on div "Kontener Styl Tło Połącz Rozmiar Wysokość Domyślny px rem % vh vw Min. wysokość…" at bounding box center [68, 112] width 87 height 147
click at [54, 55] on span "Ustawienie wstępne" at bounding box center [53, 58] width 42 height 6
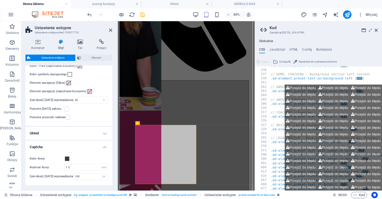
scroll to position [225, 0]
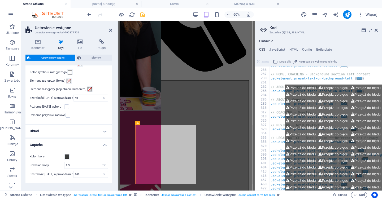
click at [102, 128] on h4 "Układ" at bounding box center [68, 131] width 87 height 13
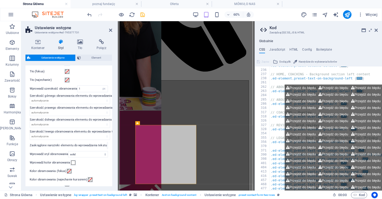
scroll to position [122, 0]
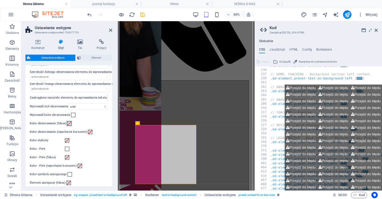
click at [70, 123] on span at bounding box center [69, 124] width 4 height 4
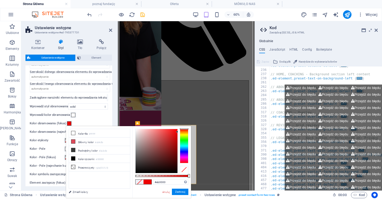
drag, startPoint x: 171, startPoint y: 135, endPoint x: 179, endPoint y: 132, distance: 8.3
click at [179, 132] on div at bounding box center [161, 151] width 53 height 45
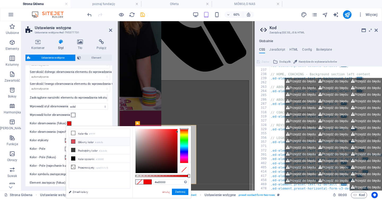
click at [71, 141] on icon at bounding box center [73, 142] width 4 height 4
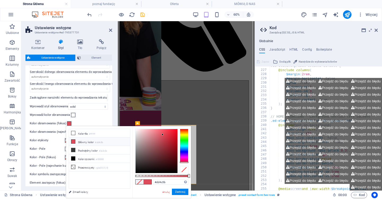
click at [76, 143] on li "Główny kolor #dd4c5b" at bounding box center [99, 142] width 61 height 8
click at [72, 141] on icon at bounding box center [73, 142] width 4 height 4
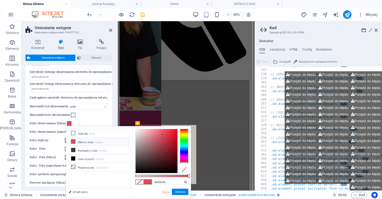
click at [375, 32] on header "Kod Zarządzaj (S)CSS, JS & HTML" at bounding box center [319, 28] width 118 height 14
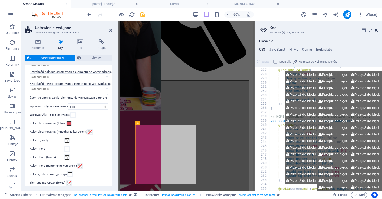
scroll to position [958, 0]
click at [377, 31] on icon at bounding box center [376, 30] width 3 height 4
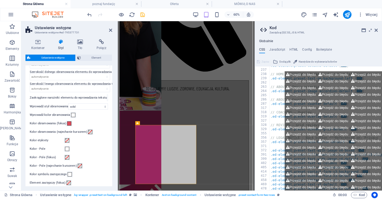
scroll to position [228, 0]
click at [376, 31] on icon at bounding box center [376, 30] width 3 height 4
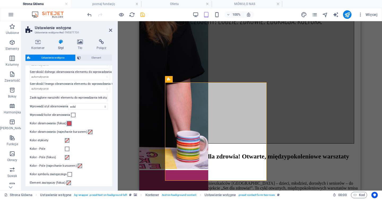
click at [70, 122] on span at bounding box center [69, 124] width 4 height 4
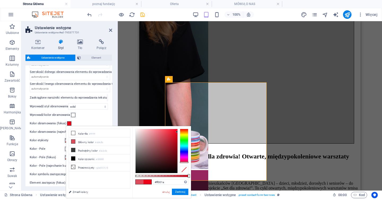
drag, startPoint x: 162, startPoint y: 135, endPoint x: 195, endPoint y: 120, distance: 36.3
click at [195, 120] on body "Fundacja Everhill Strona Główna poznaj fundację Oferta MÓWIĄ O NAS Ulubione Ele…" at bounding box center [191, 99] width 382 height 199
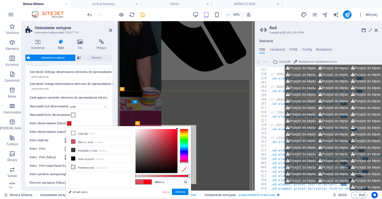
click at [183, 191] on button "Zastosuj" at bounding box center [180, 192] width 16 height 6
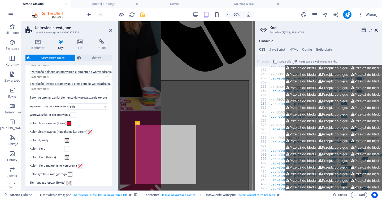
click at [376, 30] on icon at bounding box center [376, 30] width 3 height 4
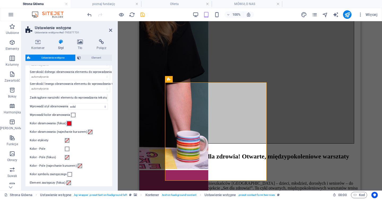
click at [68, 124] on span at bounding box center [69, 124] width 4 height 4
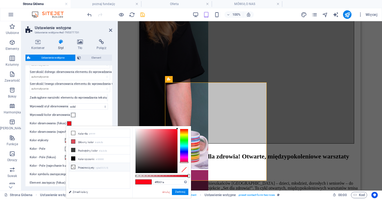
click at [73, 166] on icon at bounding box center [73, 167] width 4 height 4
type input "rgba(0, 0, 0, 0)"
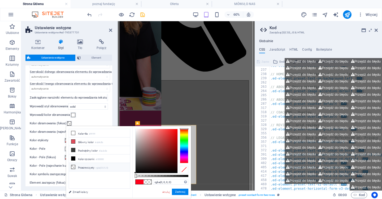
click at [184, 170] on div at bounding box center [184, 169] width 8 height 7
click at [183, 193] on button "Zastosuj" at bounding box center [180, 192] width 16 height 6
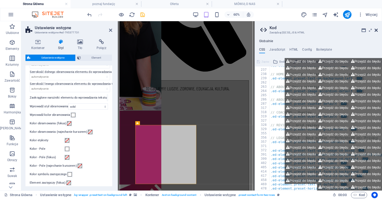
click at [377, 30] on icon at bounding box center [376, 30] width 3 height 4
click at [377, 29] on icon at bounding box center [376, 30] width 3 height 4
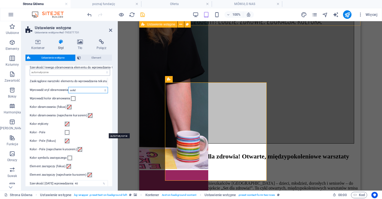
scroll to position [139, 0]
click at [68, 124] on span at bounding box center [67, 124] width 4 height 4
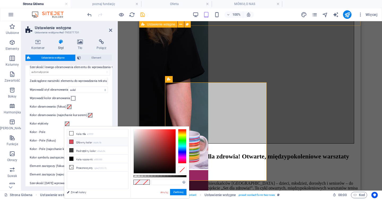
click at [76, 141] on li "Główny kolor #dd4c5b" at bounding box center [97, 142] width 61 height 8
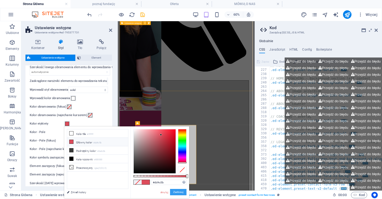
click at [174, 193] on button "Zastosuj" at bounding box center [178, 192] width 16 height 6
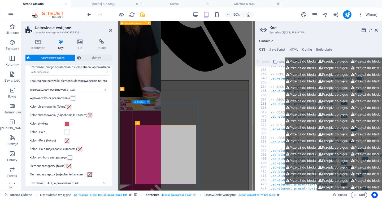
scroll to position [228, 0]
click at [377, 31] on icon at bounding box center [376, 30] width 3 height 4
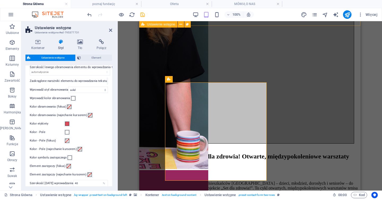
click at [70, 126] on div "Kolor etykiety" at bounding box center [69, 124] width 78 height 6
click at [67, 124] on span at bounding box center [67, 124] width 4 height 4
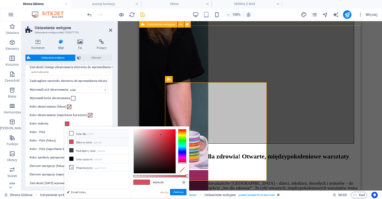
click at [72, 135] on icon at bounding box center [72, 134] width 4 height 4
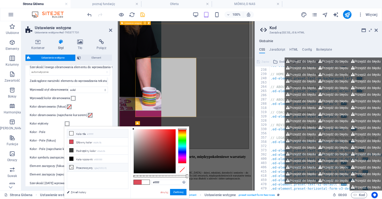
click at [72, 170] on li "Przezroczysty rgba(0,0,0,.0)" at bounding box center [97, 167] width 61 height 8
type input "rgba(0, 0, 0, 0)"
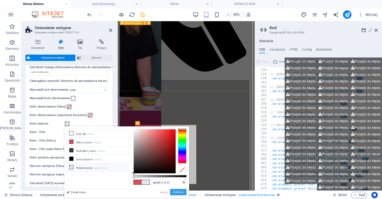
click at [176, 193] on button "Zastosuj" at bounding box center [178, 192] width 16 height 6
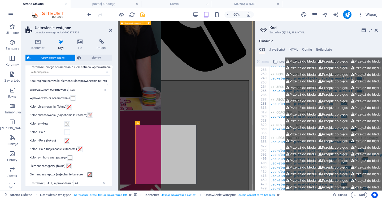
click at [85, 16] on div "60% Więcej" at bounding box center [191, 14] width 382 height 13
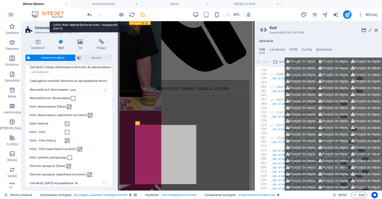
click at [88, 16] on icon "undo" at bounding box center [90, 15] width 6 height 6
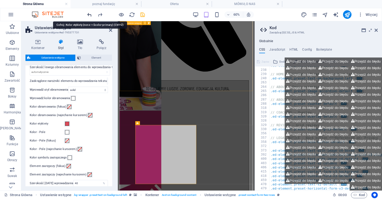
click at [88, 16] on icon "undo" at bounding box center [90, 15] width 6 height 6
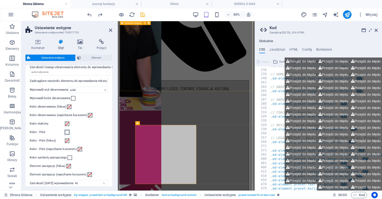
click at [67, 132] on span at bounding box center [67, 132] width 4 height 4
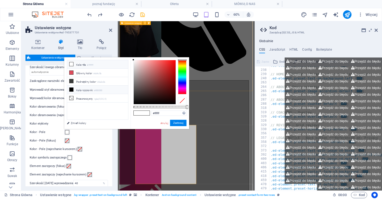
click at [72, 90] on icon at bounding box center [72, 90] width 4 height 4
type input "#000000"
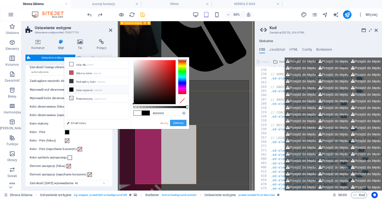
click at [178, 122] on button "Zastosuj" at bounding box center [178, 123] width 16 height 6
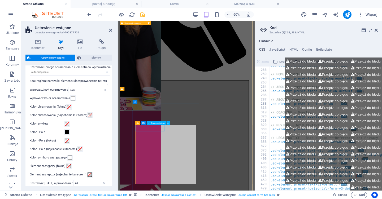
click input "text"
type input "j"
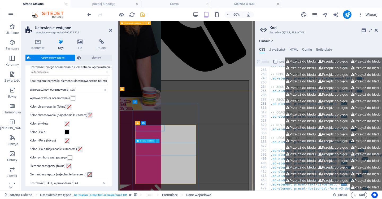
click textarea
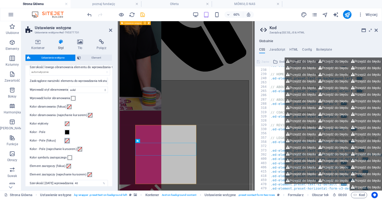
click at [67, 142] on span at bounding box center [67, 141] width 4 height 4
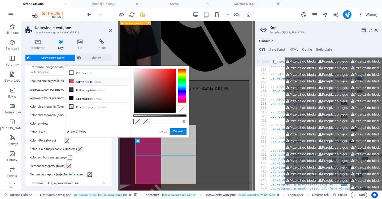
click at [86, 83] on li "Główny kolor #dd4c5b" at bounding box center [97, 81] width 61 height 8
type input "#dd4c5b"
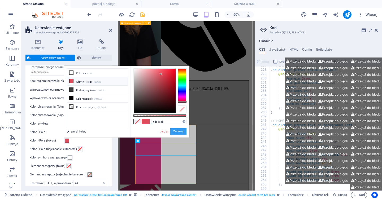
click at [179, 132] on button "Zastosuj" at bounding box center [178, 131] width 16 height 6
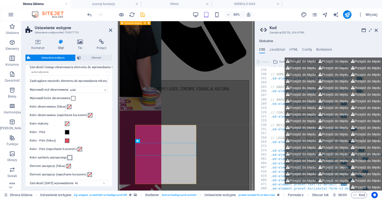
click at [68, 158] on span at bounding box center [70, 158] width 4 height 4
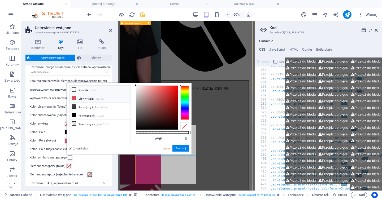
click at [92, 96] on li "Główny kolor #dd4c5b" at bounding box center [100, 98] width 61 height 8
type input "#dd4c5b"
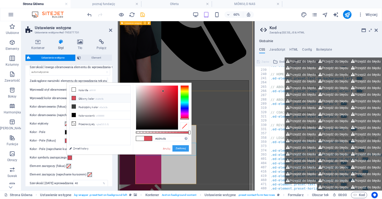
click at [176, 148] on button "Zastosuj" at bounding box center [181, 148] width 16 height 6
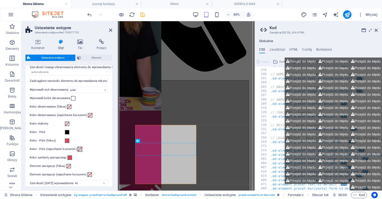
click at [78, 150] on span at bounding box center [80, 149] width 4 height 4
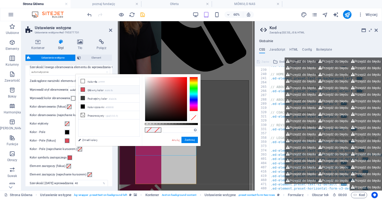
click at [91, 91] on li "Główny kolor #dd4c5b" at bounding box center [109, 90] width 61 height 8
type input "#dd4c5b"
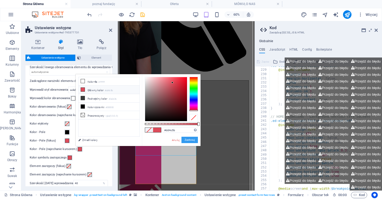
click at [188, 139] on button "Zastosuj" at bounding box center [190, 140] width 16 height 6
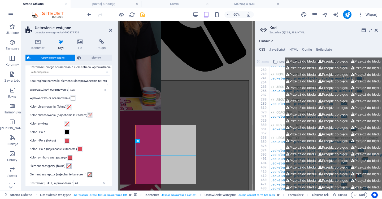
click at [68, 164] on span at bounding box center [69, 166] width 4 height 4
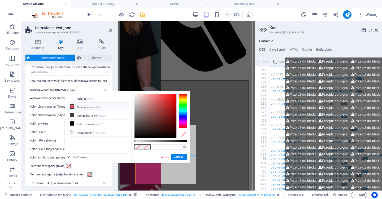
click at [96, 109] on small "#dd4c5b" at bounding box center [98, 108] width 8 height 4
type input "#dd4c5b"
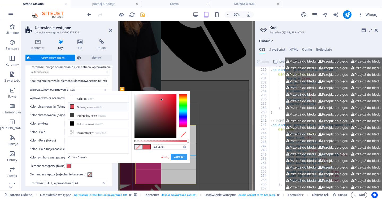
click at [182, 158] on button "Zastosuj" at bounding box center [179, 157] width 16 height 6
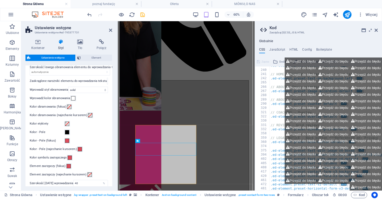
click at [71, 176] on label "Element zastępczy (najechanie kursorem)" at bounding box center [58, 175] width 57 height 6
click at [87, 176] on button "Element zastępczy (najechanie kursorem)" at bounding box center [90, 175] width 6 height 6
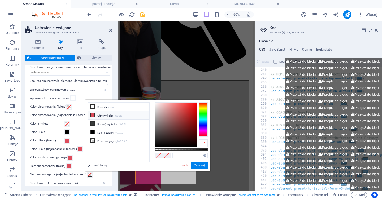
click at [95, 116] on li "Główny kolor #dd4c5b" at bounding box center [118, 115] width 61 height 8
type input "#dd4c5b"
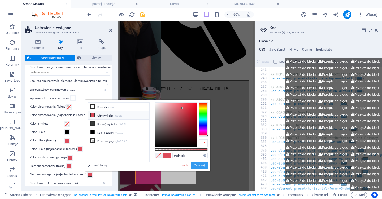
drag, startPoint x: 198, startPoint y: 164, endPoint x: 131, endPoint y: 238, distance: 100.3
click at [198, 164] on button "Zastosuj" at bounding box center [199, 165] width 16 height 6
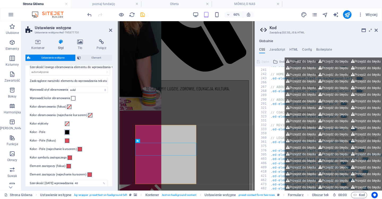
click at [66, 131] on span at bounding box center [67, 132] width 4 height 4
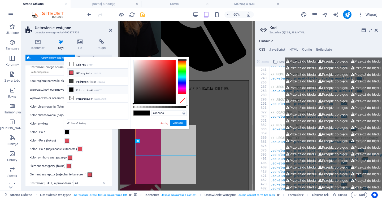
click at [96, 75] on small "#dd4c5b" at bounding box center [97, 74] width 8 height 4
type input "#dd4c5b"
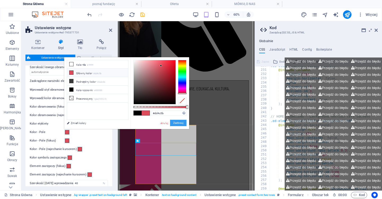
click at [176, 124] on button "Zastosuj" at bounding box center [178, 123] width 16 height 6
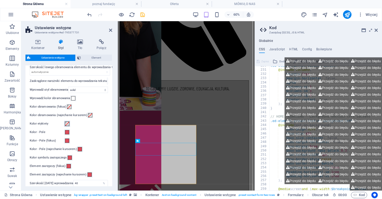
click at [66, 122] on span at bounding box center [67, 124] width 4 height 4
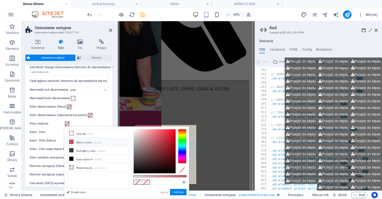
click at [88, 145] on li "Główny kolor #dd4c5b" at bounding box center [97, 142] width 61 height 8
type input "#dd4c5b"
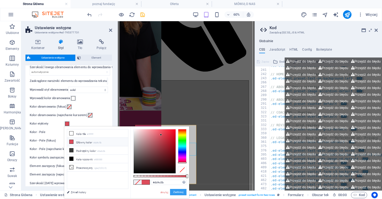
click at [175, 191] on button "Zastosuj" at bounding box center [178, 192] width 16 height 6
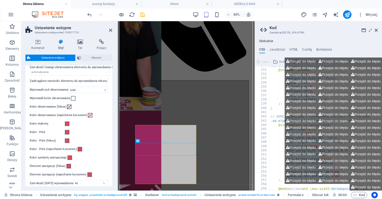
click at [81, 113] on label "Kolor obramowania (najechanie kursorem)" at bounding box center [59, 115] width 58 height 6
click at [87, 113] on button "Kolor obramowania (najechanie kursorem)" at bounding box center [90, 116] width 6 height 6
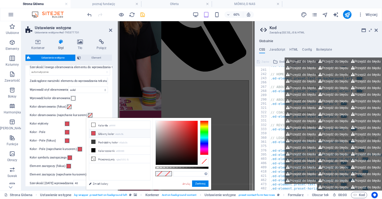
click at [98, 132] on li "Główny kolor #dd4c5b" at bounding box center [119, 134] width 61 height 8
type input "#dd4c5b"
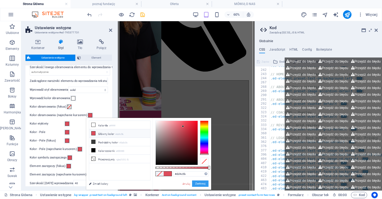
click at [200, 183] on button "Zastosuj" at bounding box center [200, 184] width 16 height 6
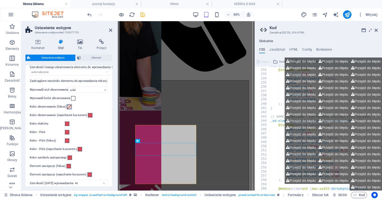
click at [68, 106] on span at bounding box center [69, 107] width 4 height 4
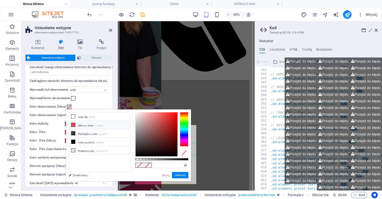
click at [100, 128] on small "#dd4c5b" at bounding box center [99, 126] width 8 height 4
type input "#dd4c5b"
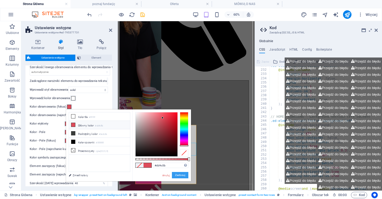
click at [179, 176] on button "Zastosuj" at bounding box center [180, 175] width 16 height 6
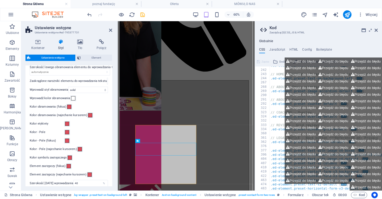
click at [61, 98] on label "Wprowadź kolor obramowania" at bounding box center [50, 98] width 41 height 6
click at [70, 98] on button "Wprowadź kolor obramowania" at bounding box center [73, 99] width 6 height 6
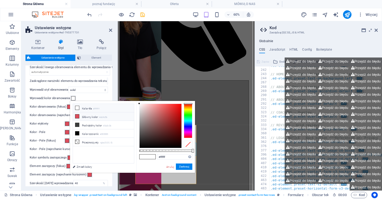
click at [101, 115] on li "Główny kolor #dd4c5b" at bounding box center [103, 117] width 61 height 8
type input "#dd4c5b"
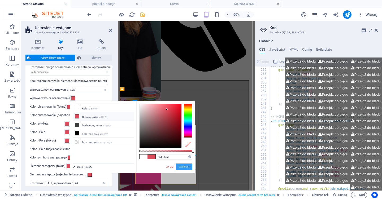
click at [191, 168] on button "Zastosuj" at bounding box center [184, 167] width 16 height 6
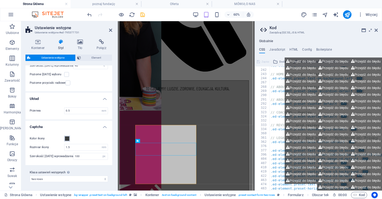
scroll to position [257, 0]
click at [66, 139] on span at bounding box center [67, 139] width 4 height 4
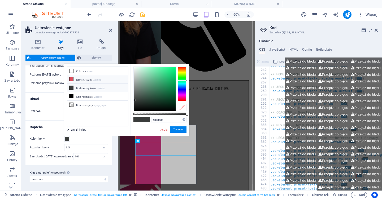
click at [98, 78] on li "Główny kolor #dd4c5b" at bounding box center [97, 79] width 61 height 8
type input "#dd4c5b"
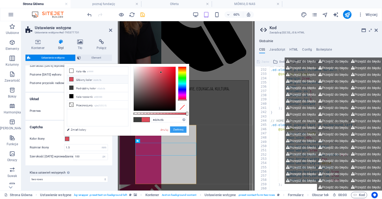
click at [181, 130] on button "Zastosuj" at bounding box center [178, 130] width 16 height 6
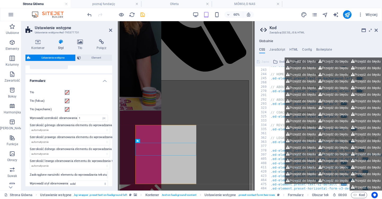
scroll to position [0, 0]
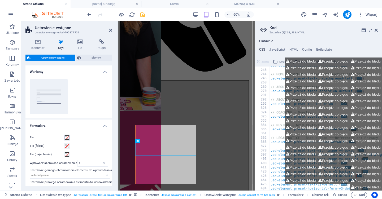
click at [66, 138] on span at bounding box center [67, 138] width 4 height 4
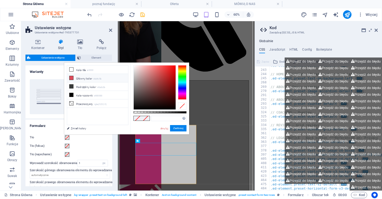
click at [79, 76] on li "Główny kolor #dd4c5b" at bounding box center [97, 78] width 61 height 8
type input "#dd4c5b"
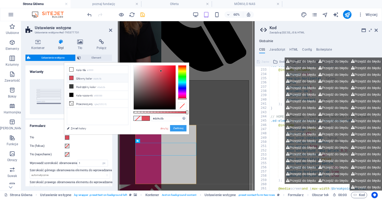
click at [177, 130] on button "Zastosuj" at bounding box center [178, 128] width 16 height 6
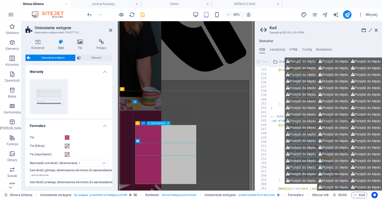
scroll to position [228, 0]
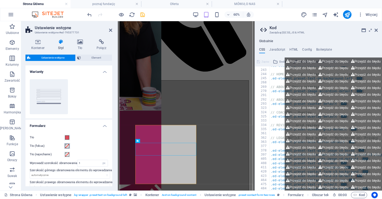
click at [67, 146] on span at bounding box center [67, 146] width 4 height 4
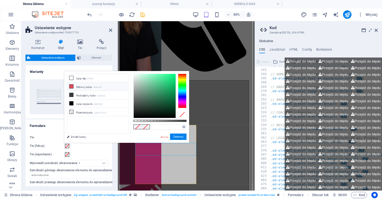
click at [80, 85] on li "Główny kolor #dd4c5b" at bounding box center [97, 87] width 61 height 8
type input "#dd4c5b"
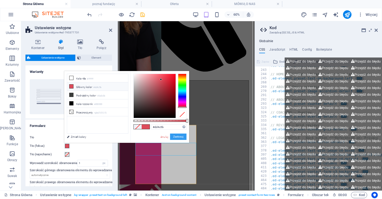
drag, startPoint x: 179, startPoint y: 135, endPoint x: 98, endPoint y: 191, distance: 97.8
click at [179, 135] on button "Zastosuj" at bounding box center [178, 137] width 16 height 6
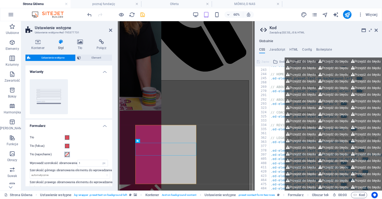
click at [68, 154] on span at bounding box center [67, 155] width 4 height 4
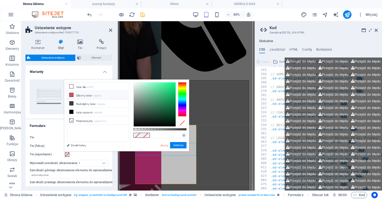
click at [86, 94] on li "Główny kolor #dd4c5b" at bounding box center [97, 95] width 61 height 8
type input "#dd4c5b"
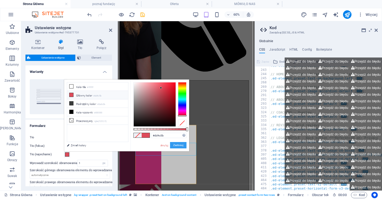
click at [178, 146] on button "Zastosuj" at bounding box center [178, 145] width 16 height 6
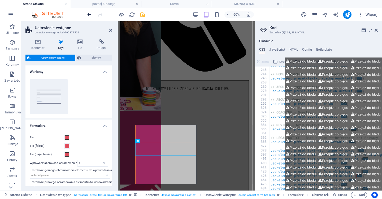
click at [88, 14] on icon "undo" at bounding box center [90, 15] width 6 height 6
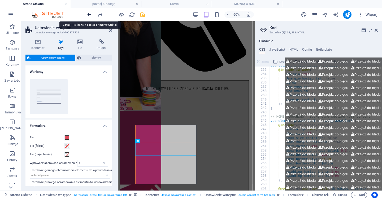
click at [88, 14] on icon "undo" at bounding box center [90, 15] width 6 height 6
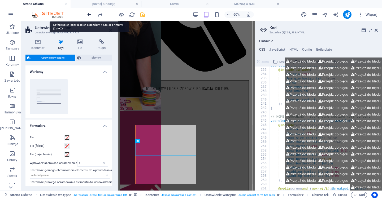
click at [88, 14] on icon "undo" at bounding box center [90, 15] width 6 height 6
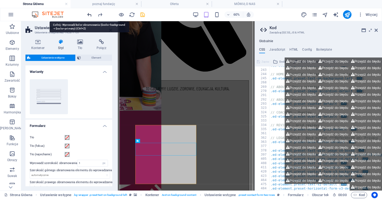
click at [88, 14] on icon "undo" at bounding box center [90, 15] width 6 height 6
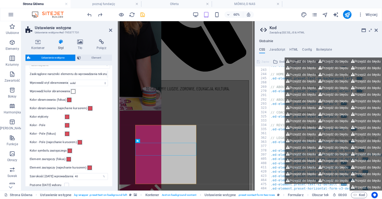
scroll to position [177, 0]
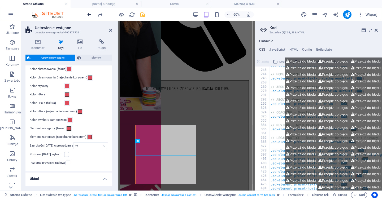
click at [89, 14] on icon "undo" at bounding box center [90, 15] width 6 height 6
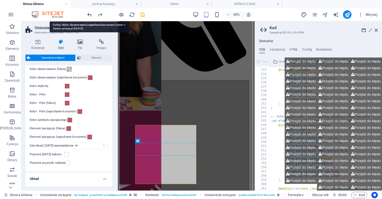
click at [89, 14] on icon "undo" at bounding box center [90, 15] width 6 height 6
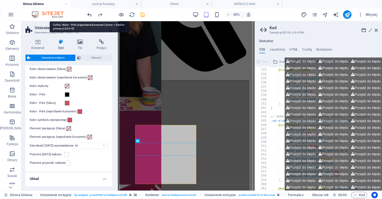
click at [89, 14] on icon "undo" at bounding box center [90, 15] width 6 height 6
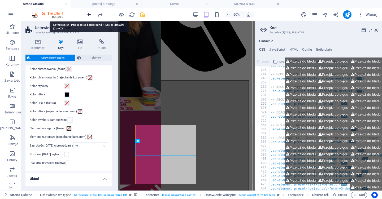
click at [89, 14] on icon "undo" at bounding box center [90, 15] width 6 height 6
click at [88, 14] on icon "undo" at bounding box center [90, 15] width 6 height 6
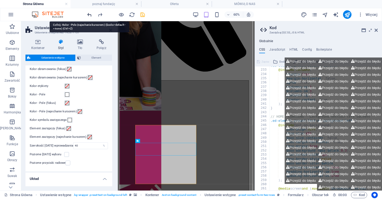
scroll to position [228, 0]
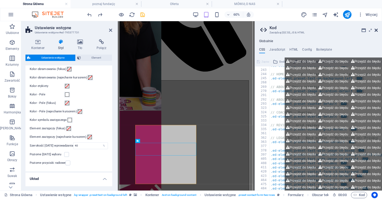
click at [376, 29] on icon at bounding box center [376, 30] width 3 height 4
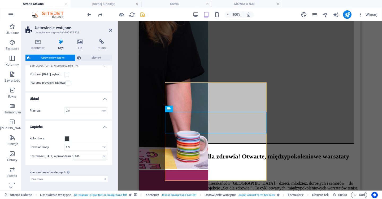
scroll to position [257, 0]
click at [200, 109] on button at bounding box center [202, 109] width 6 height 6
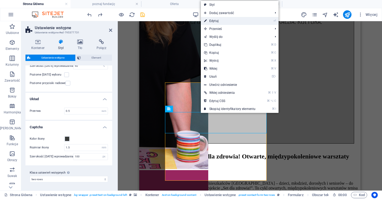
click at [226, 17] on link "⏎ Edytuj" at bounding box center [230, 21] width 58 height 8
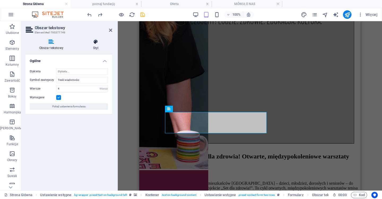
click at [94, 46] on h4 "Styl" at bounding box center [95, 44] width 33 height 11
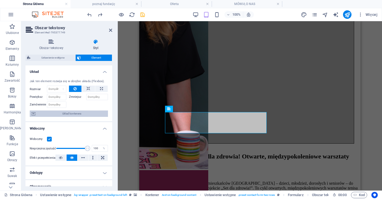
scroll to position [59, 0]
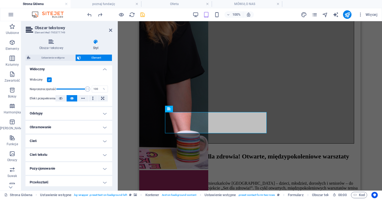
click at [49, 79] on label at bounding box center [49, 79] width 5 height 5
click at [0, 0] on input "Widoczny" at bounding box center [0, 0] width 0 height 0
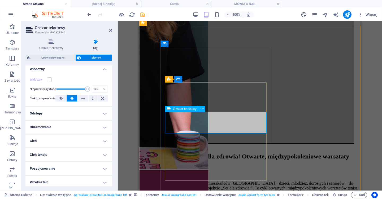
click textarea
type textarea "nk,,[GEOGRAPHIC_DATA],[GEOGRAPHIC_DATA],"
click at [51, 77] on label at bounding box center [49, 79] width 5 height 5
click at [0, 0] on input "Widoczny" at bounding box center [0, 0] width 0 height 0
drag, startPoint x: 192, startPoint y: 118, endPoint x: 115, endPoint y: 104, distance: 78.8
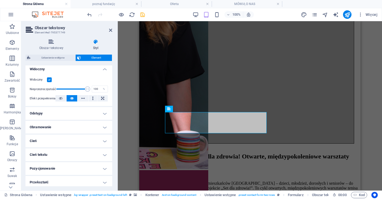
click at [98, 114] on h4 "Odstępy" at bounding box center [68, 113] width 87 height 13
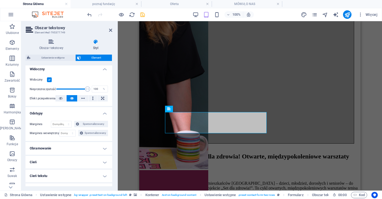
click at [98, 114] on h4 "Odstępy" at bounding box center [68, 112] width 87 height 10
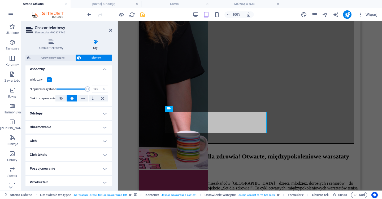
click at [95, 130] on h4 "Obramowanie" at bounding box center [68, 127] width 87 height 13
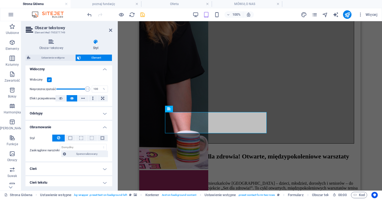
click at [95, 128] on h4 "Obramowanie" at bounding box center [68, 126] width 87 height 10
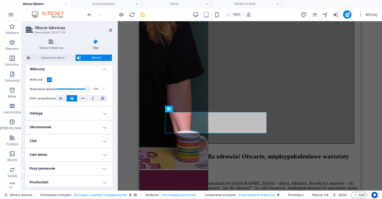
click at [98, 144] on h4 "Cień" at bounding box center [68, 141] width 87 height 13
click at [98, 144] on div "Domyślny Żaden Na zewnątrz Do wewnątrz Kolor Przesunięcie X 0 px rem vh vw Prze…" at bounding box center [68, 151] width 87 height 15
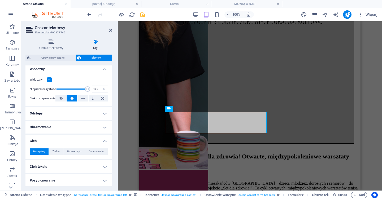
click at [105, 144] on div "Domyślny Żaden Na zewnątrz Do wewnątrz Kolor Przesunięcie X 0 px rem vh vw Prze…" at bounding box center [68, 151] width 87 height 15
click at [105, 141] on h4 "Cień" at bounding box center [68, 140] width 87 height 10
click at [104, 157] on h4 "Cień tekstu" at bounding box center [68, 155] width 87 height 13
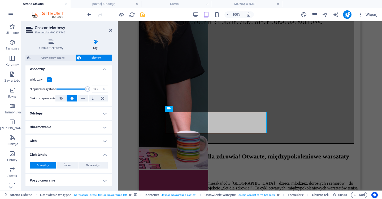
click at [104, 157] on h4 "Cień tekstu" at bounding box center [68, 154] width 87 height 10
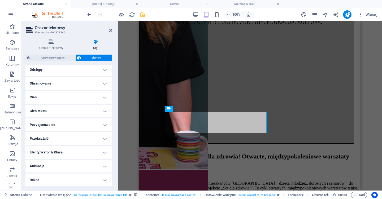
scroll to position [103, 0]
click at [104, 139] on h4 "Przekształć" at bounding box center [68, 139] width 87 height 13
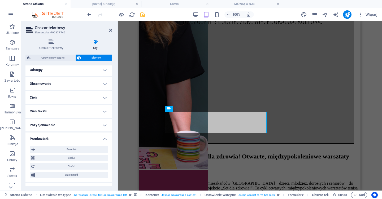
click at [104, 139] on h4 "Przekształć" at bounding box center [68, 138] width 87 height 10
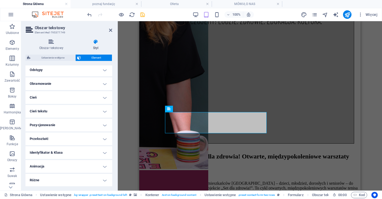
click at [103, 150] on h4 "Identyfikator & Klasa" at bounding box center [68, 152] width 87 height 13
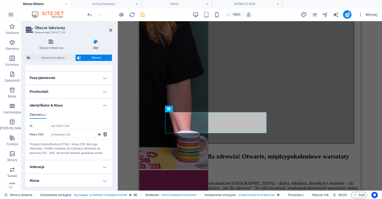
click at [104, 107] on h4 "Identyfikator & Klasa" at bounding box center [68, 104] width 87 height 10
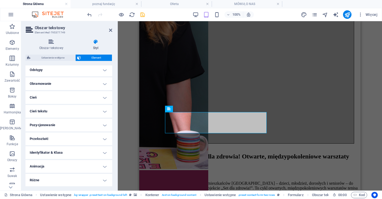
click at [102, 140] on h4 "Przekształć" at bounding box center [68, 139] width 87 height 13
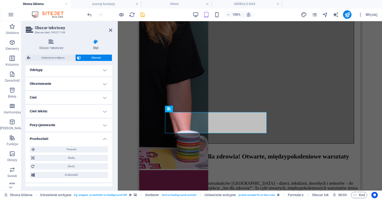
click at [102, 139] on h4 "Przekształć" at bounding box center [68, 138] width 87 height 10
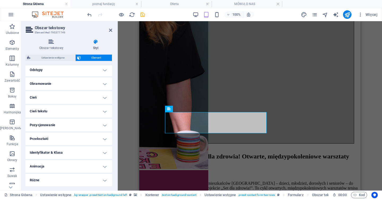
click at [102, 152] on h4 "Identyfikator & Klasa" at bounding box center [68, 152] width 87 height 13
click at [102, 152] on h4 "Identyfikator & Klasa" at bounding box center [68, 151] width 87 height 10
click at [100, 164] on h4 "Animacja" at bounding box center [68, 166] width 87 height 13
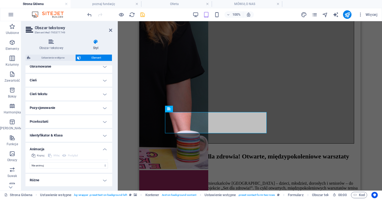
click at [102, 150] on h4 "Animacja" at bounding box center [68, 148] width 87 height 10
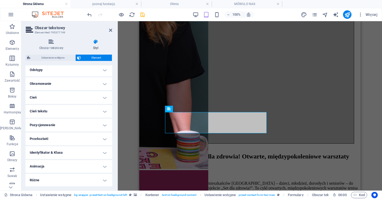
click at [102, 180] on h4 "Różne" at bounding box center [68, 180] width 87 height 13
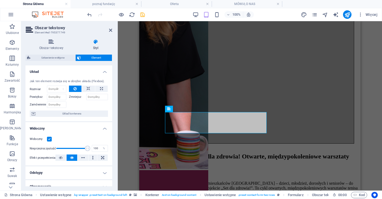
scroll to position [0, 0]
click at [68, 115] on span "Układ kontenera" at bounding box center [71, 114] width 69 height 6
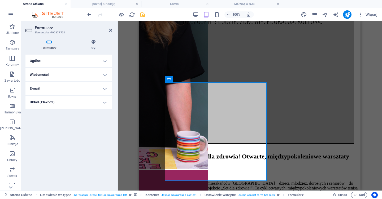
click at [78, 61] on h4 "Ogólne" at bounding box center [68, 61] width 87 height 13
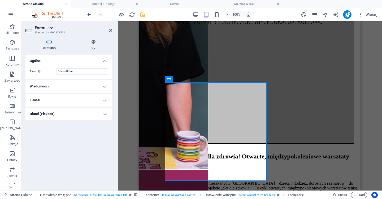
click at [78, 61] on h4 "Ogólne" at bounding box center [68, 60] width 87 height 10
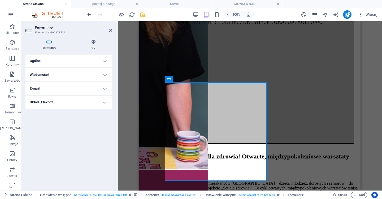
click at [72, 78] on h4 "Wiadomości" at bounding box center [68, 74] width 87 height 13
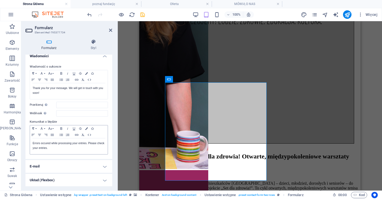
scroll to position [18, 0]
click at [62, 163] on h4 "E-mail" at bounding box center [68, 167] width 87 height 13
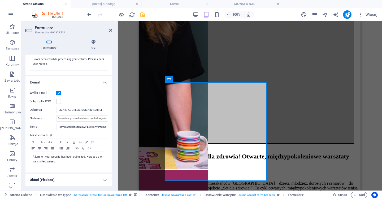
scroll to position [102, 0]
click at [58, 182] on h4 "Układ (Flexbox)" at bounding box center [68, 180] width 87 height 13
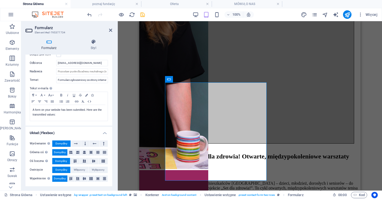
scroll to position [149, 0]
click at [110, 31] on icon at bounding box center [110, 30] width 3 height 4
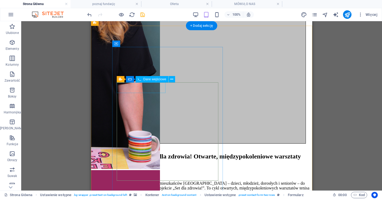
click div
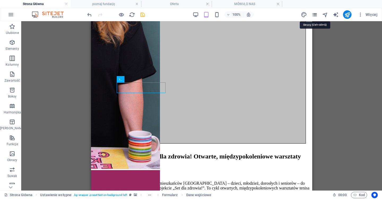
click at [314, 14] on icon "pages" at bounding box center [315, 15] width 6 height 6
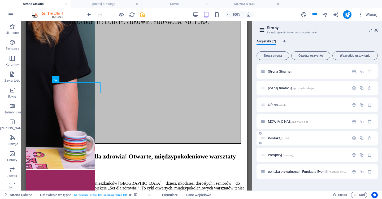
click at [264, 139] on icon at bounding box center [263, 138] width 5 height 5
click at [263, 139] on icon at bounding box center [263, 138] width 5 height 5
click at [268, 139] on span "Kontakt /kontakt" at bounding box center [279, 138] width 23 height 4
click at [268, 152] on div "Wesprzyj /wesprzyj" at bounding box center [305, 155] width 88 height 6
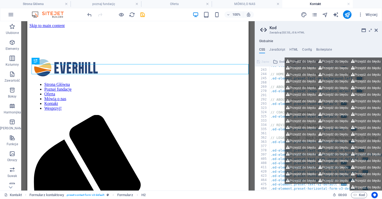
scroll to position [5, 0]
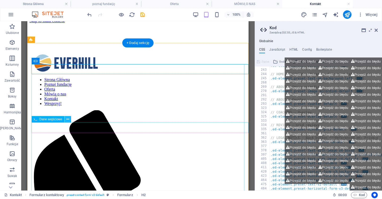
click at [67, 120] on icon at bounding box center [67, 120] width 3 height 6
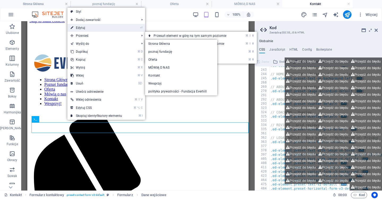
click at [95, 29] on link "⏎ Edytuj" at bounding box center [96, 28] width 58 height 8
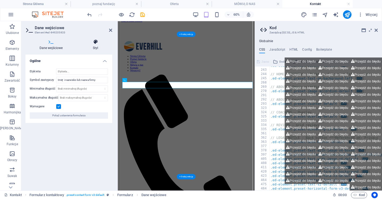
click at [89, 45] on h4 "Styl" at bounding box center [95, 44] width 33 height 11
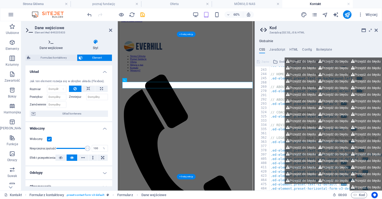
scroll to position [0, 0]
click at [55, 47] on h4 "Dane wejściowe" at bounding box center [51, 44] width 53 height 11
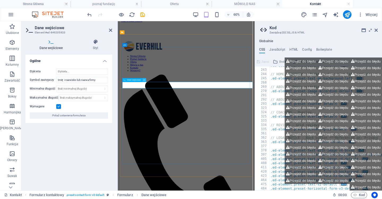
click at [144, 80] on icon at bounding box center [144, 80] width 2 height 3
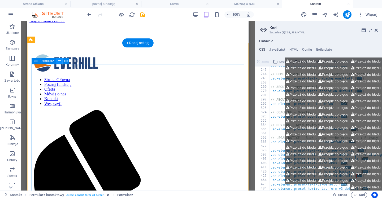
click at [60, 60] on icon at bounding box center [59, 61] width 3 height 6
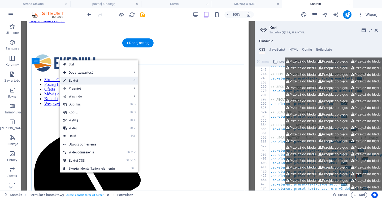
click at [75, 79] on link "⏎ Edytuj" at bounding box center [89, 81] width 58 height 8
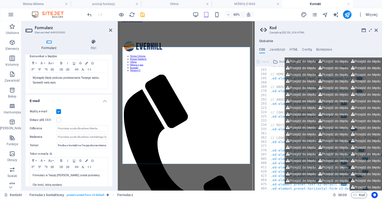
scroll to position [96, 0]
click at [68, 130] on input "Odbiorca" at bounding box center [82, 129] width 52 height 6
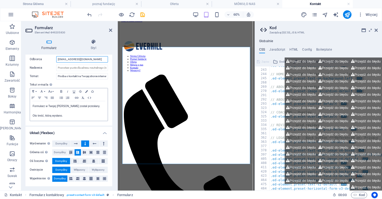
scroll to position [165, 0]
type input "[EMAIL_ADDRESS][DOMAIN_NAME]"
click at [378, 30] on icon at bounding box center [376, 30] width 3 height 4
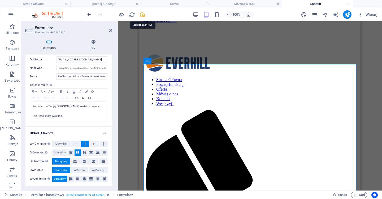
click at [144, 13] on icon "save" at bounding box center [143, 15] width 6 height 6
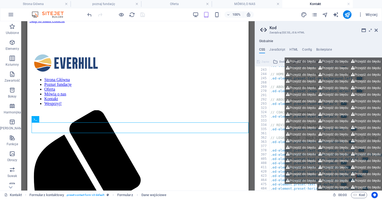
click at [377, 28] on icon at bounding box center [376, 30] width 3 height 4
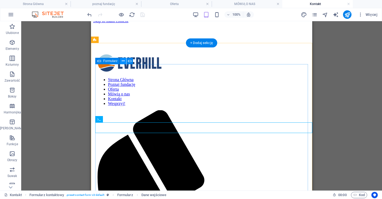
click at [125, 62] on button at bounding box center [123, 61] width 6 height 6
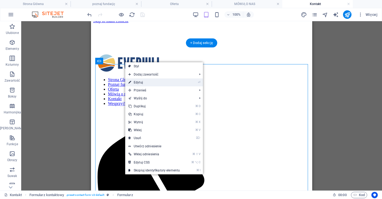
click at [153, 84] on link "⏎ Edytuj" at bounding box center [154, 83] width 58 height 8
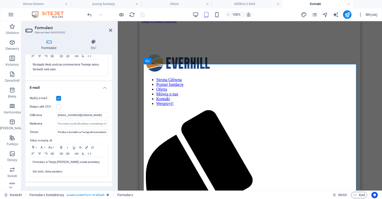
scroll to position [109, 0]
click at [96, 42] on icon at bounding box center [93, 41] width 37 height 5
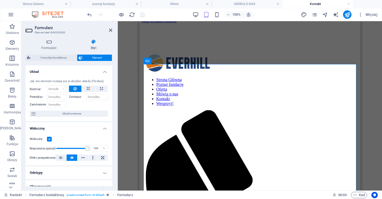
scroll to position [0, 0]
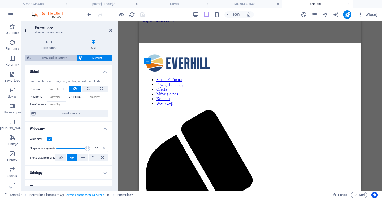
click at [53, 56] on span "Formularz kontaktowy" at bounding box center [53, 58] width 43 height 6
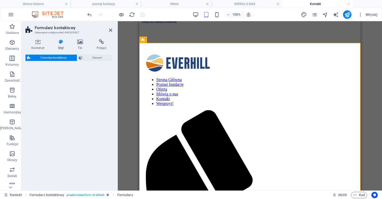
select select "rem"
select select "px"
select select "preset-contact-form-v3-default"
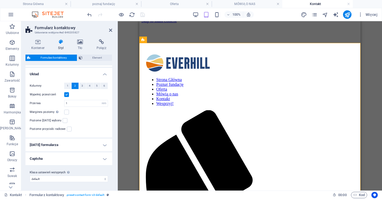
scroll to position [89, 0]
click at [65, 146] on h4 "[DATE] formularza" at bounding box center [68, 145] width 87 height 13
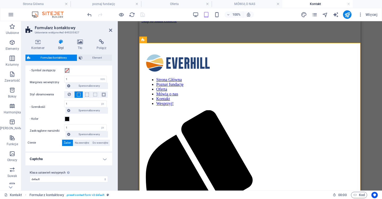
scroll to position [220, 0]
click at [63, 158] on h4 "Captcha" at bounding box center [68, 159] width 87 height 13
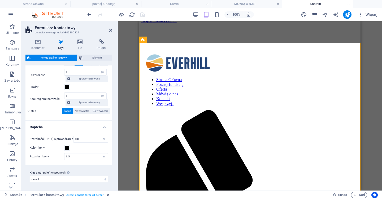
scroll to position [252, 0]
click at [76, 130] on h4 "Captcha" at bounding box center [68, 126] width 87 height 10
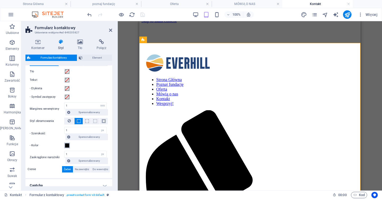
scroll to position [178, 0]
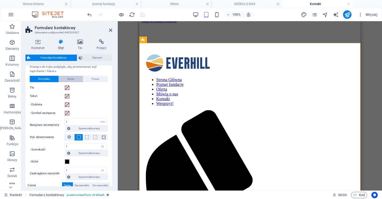
click at [72, 76] on span "Hover" at bounding box center [70, 79] width 7 height 6
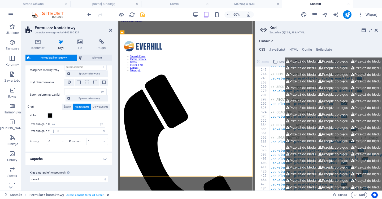
scroll to position [224, 0]
click at [64, 124] on input "number" at bounding box center [81, 125] width 49 height 6
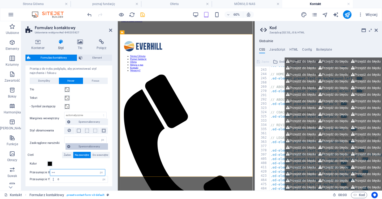
scroll to position [175, 0]
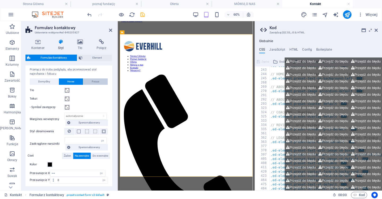
click at [96, 83] on span "Focus" at bounding box center [95, 82] width 7 height 6
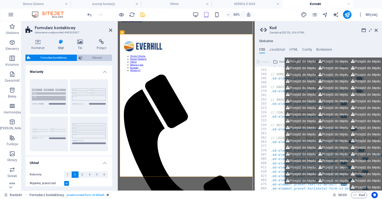
scroll to position [0, 0]
click at [88, 57] on span "Element" at bounding box center [97, 58] width 27 height 6
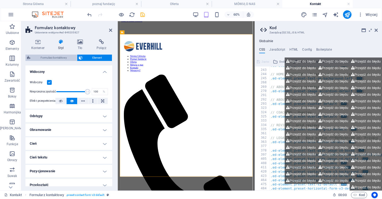
click at [66, 57] on span "Formularz kontaktowy" at bounding box center [53, 58] width 43 height 6
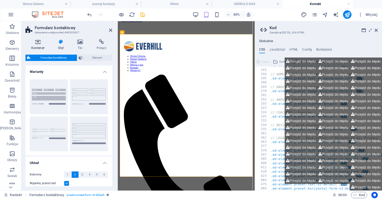
click at [39, 41] on icon at bounding box center [37, 41] width 25 height 5
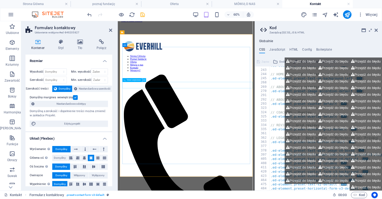
click at [144, 81] on icon at bounding box center [144, 80] width 2 height 3
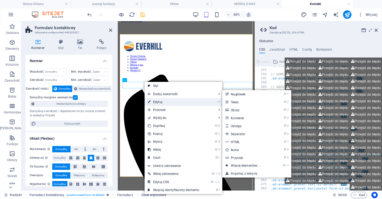
click at [157, 101] on link "⏎ Edytuj" at bounding box center [174, 102] width 58 height 8
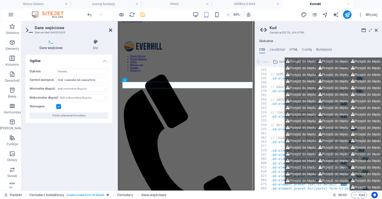
click at [110, 29] on icon at bounding box center [110, 30] width 3 height 4
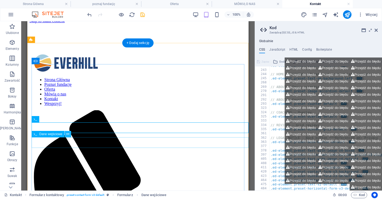
click at [67, 135] on icon at bounding box center [67, 135] width 3 height 6
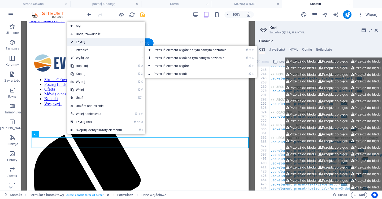
click at [99, 41] on link "⏎ Edytuj" at bounding box center [96, 42] width 58 height 8
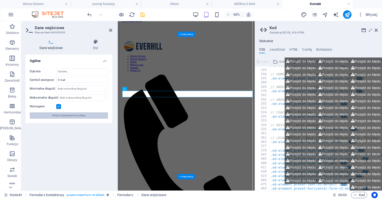
click at [64, 116] on span "Pokaż ustawienia formularza" at bounding box center [68, 116] width 33 height 6
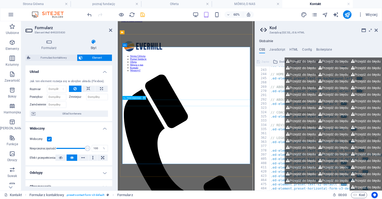
click at [144, 98] on icon at bounding box center [144, 97] width 2 height 3
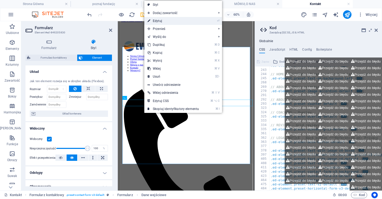
click at [177, 21] on link "⏎ Edytuj" at bounding box center [173, 21] width 58 height 8
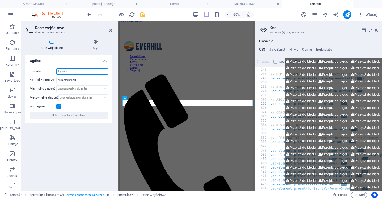
click at [80, 71] on input "Etykieta" at bounding box center [82, 71] width 52 height 6
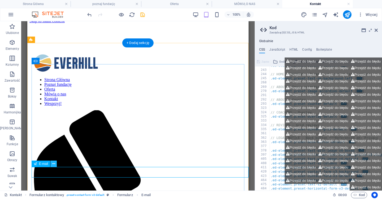
click at [54, 163] on icon at bounding box center [53, 164] width 3 height 6
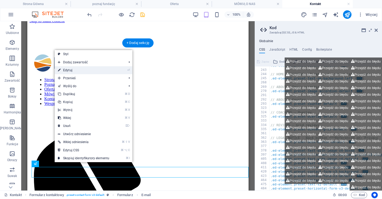
click at [84, 68] on link "⏎ Edytuj" at bounding box center [84, 70] width 58 height 8
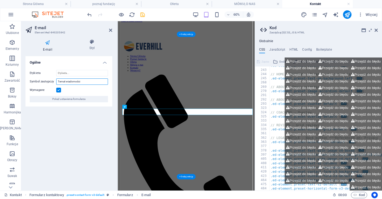
click at [81, 81] on input "Temat wiadomości" at bounding box center [82, 82] width 52 height 6
type input "Podaj swój adres e-mail"
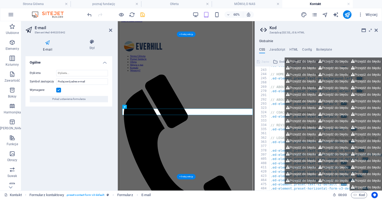
click at [94, 120] on div "Ogólne Etykieta Symbol zastępczy Podaj swój adres e-mail Wymagane Pokaż ustawie…" at bounding box center [68, 121] width 87 height 130
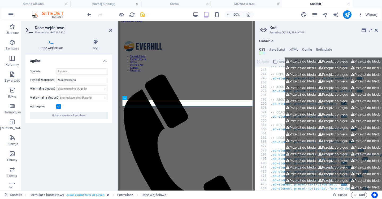
click at [60, 107] on label at bounding box center [58, 106] width 5 height 5
click at [0, 0] on input "Wymagane" at bounding box center [0, 0] width 0 height 0
click at [111, 30] on icon at bounding box center [110, 30] width 3 height 4
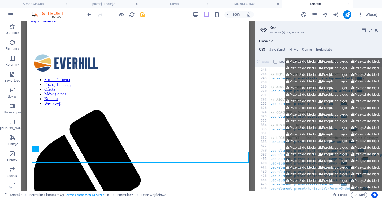
click at [144, 14] on icon "save" at bounding box center [143, 15] width 6 height 6
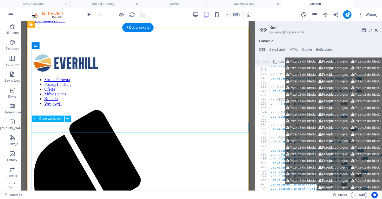
scroll to position [30, 0]
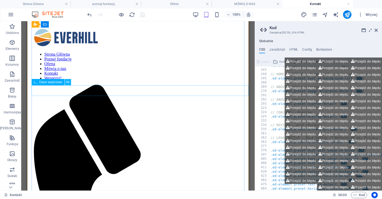
click at [70, 82] on button at bounding box center [68, 82] width 6 height 6
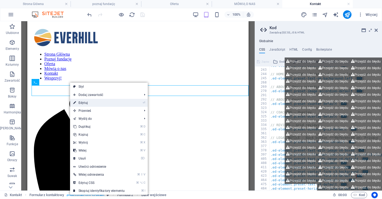
click at [89, 104] on link "⏎ Edytuj" at bounding box center [99, 103] width 58 height 8
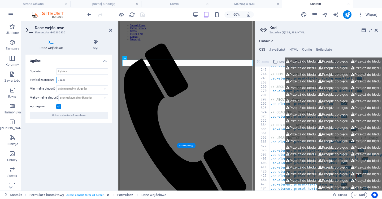
click at [74, 77] on input "E-mail" at bounding box center [82, 80] width 52 height 6
type input "Temat wiadomości"
click at [102, 136] on div "Ogólne Etykieta Symbol zastępczy Temat wiadomości Minimalna długość Brak minima…" at bounding box center [68, 121] width 87 height 132
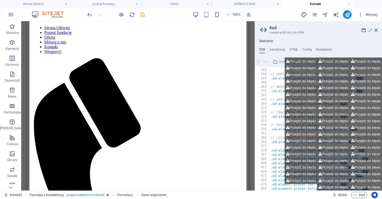
drag, startPoint x: 165, startPoint y: 79, endPoint x: 111, endPoint y: 122, distance: 68.7
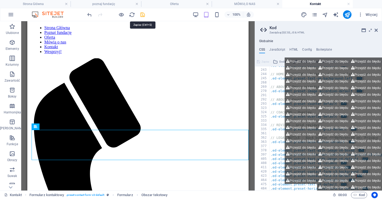
click at [144, 16] on icon "save" at bounding box center [143, 15] width 6 height 6
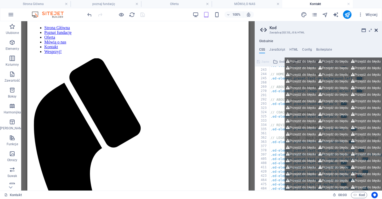
click at [376, 30] on icon at bounding box center [376, 30] width 3 height 4
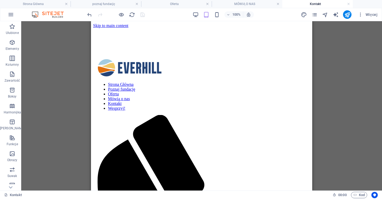
scroll to position [0, 0]
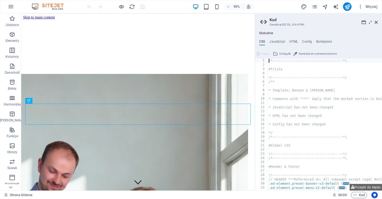
scroll to position [122, 0]
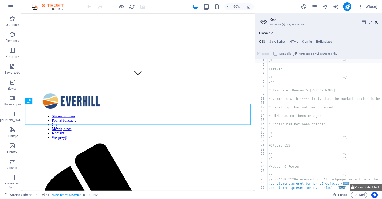
click at [375, 22] on icon at bounding box center [376, 22] width 3 height 4
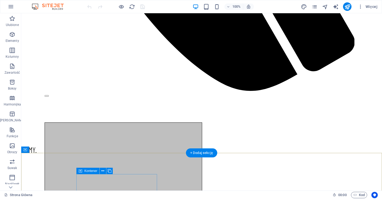
scroll to position [578, 0]
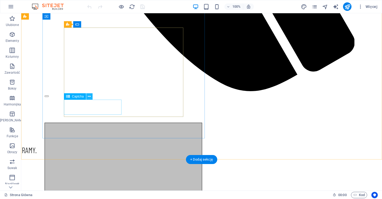
click at [91, 97] on icon at bounding box center [89, 97] width 3 height 6
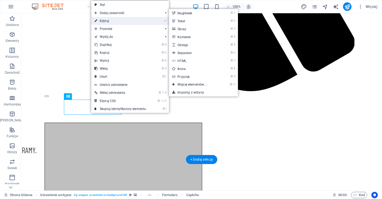
click at [114, 20] on link "⏎ Edytuj" at bounding box center [120, 21] width 58 height 8
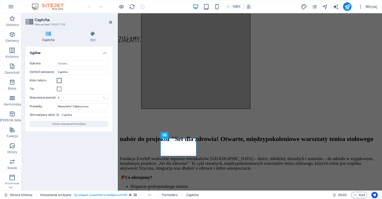
click at [59, 82] on span at bounding box center [59, 81] width 4 height 4
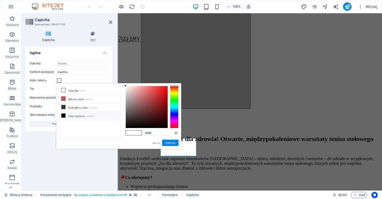
click at [63, 115] on icon at bounding box center [64, 116] width 4 height 4
click at [48, 87] on label "Tło" at bounding box center [43, 89] width 27 height 6
click at [56, 87] on button "Tło" at bounding box center [59, 89] width 6 height 6
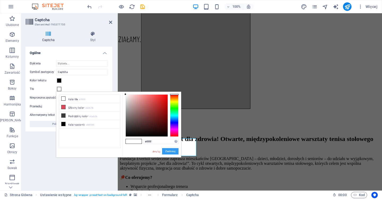
click at [173, 152] on button "Zastosuj" at bounding box center [170, 151] width 16 height 6
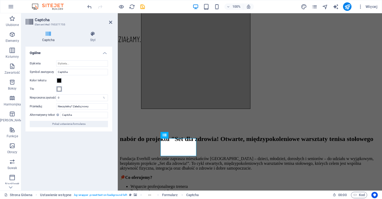
click at [59, 88] on span at bounding box center [59, 89] width 4 height 4
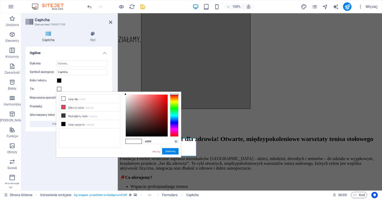
click at [74, 86] on div "Tło" at bounding box center [69, 89] width 78 height 6
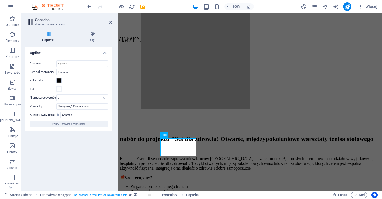
click at [58, 80] on span at bounding box center [59, 81] width 4 height 4
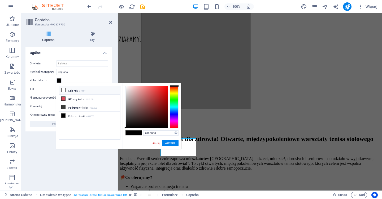
click at [63, 91] on icon at bounding box center [64, 90] width 4 height 4
type input "#ffffff"
click at [172, 144] on button "Zastosuj" at bounding box center [170, 143] width 16 height 6
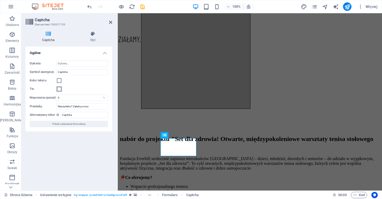
click at [59, 90] on span at bounding box center [59, 89] width 4 height 4
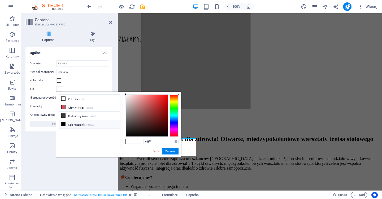
click at [64, 124] on icon at bounding box center [64, 124] width 4 height 4
type input "#000000"
drag, startPoint x: 168, startPoint y: 150, endPoint x: 50, endPoint y: 137, distance: 118.6
click at [168, 150] on button "Zastosuj" at bounding box center [170, 151] width 16 height 6
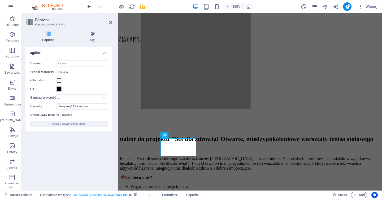
click at [59, 87] on span at bounding box center [59, 89] width 4 height 4
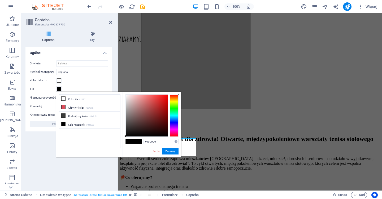
click at [93, 9] on div at bounding box center [115, 6] width 59 height 8
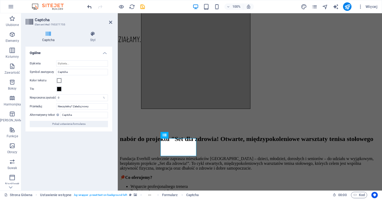
click at [91, 8] on icon "undo" at bounding box center [90, 7] width 6 height 6
click at [90, 6] on icon "undo" at bounding box center [90, 7] width 6 height 6
click at [101, 5] on icon "redo" at bounding box center [100, 7] width 6 height 6
click at [80, 99] on input "0" at bounding box center [82, 98] width 51 height 6
click at [92, 38] on h4 "Styl" at bounding box center [93, 36] width 39 height 11
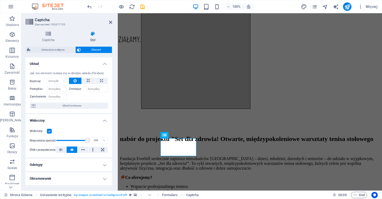
scroll to position [0, 0]
click at [58, 49] on span "Ustawienie wstępne" at bounding box center [53, 50] width 42 height 6
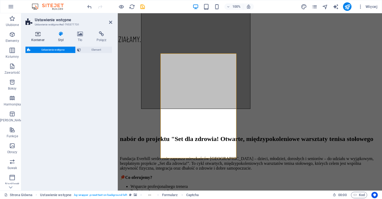
select select "px"
select select "rem"
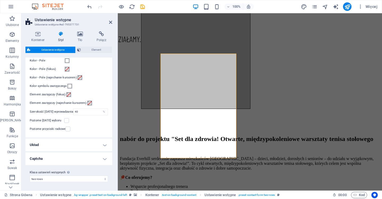
scroll to position [202, 0]
click at [186, 135] on icon at bounding box center [185, 136] width 3 height 6
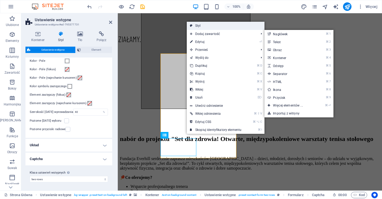
click at [227, 29] on link "Styl" at bounding box center [226, 26] width 78 height 8
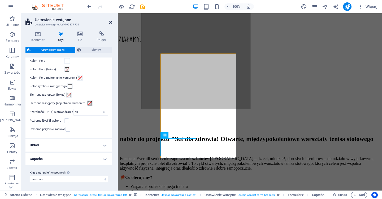
click at [110, 21] on icon at bounding box center [110, 22] width 3 height 4
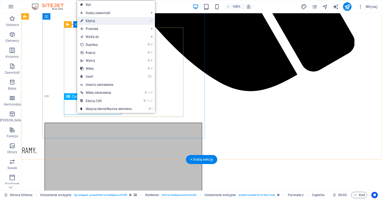
click at [108, 20] on link "⏎ Edytuj" at bounding box center [106, 21] width 58 height 8
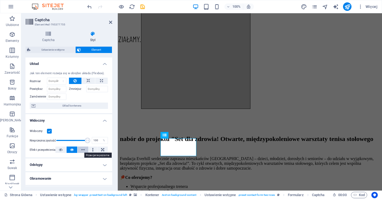
click at [84, 150] on icon at bounding box center [83, 150] width 4 height 6
click at [94, 151] on button at bounding box center [93, 150] width 9 height 6
click at [101, 149] on icon at bounding box center [102, 150] width 3 height 6
click at [67, 150] on button at bounding box center [72, 150] width 11 height 6
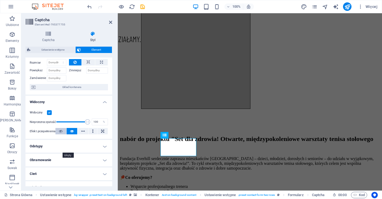
scroll to position [22, 0]
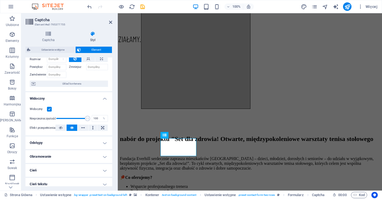
click at [75, 154] on h4 "Obramowanie" at bounding box center [68, 156] width 87 height 13
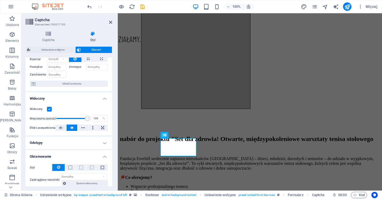
click at [75, 154] on h4 "Obramowanie" at bounding box center [68, 155] width 87 height 10
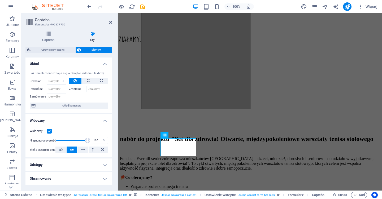
scroll to position [0, 0]
click at [51, 38] on h4 "Captcha" at bounding box center [49, 36] width 48 height 11
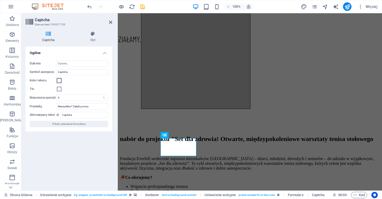
click at [59, 80] on span at bounding box center [59, 81] width 4 height 4
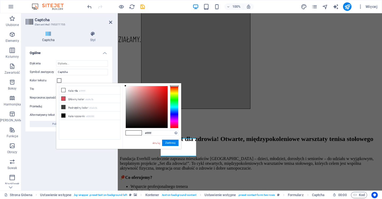
click at [56, 168] on div "Turnstile Turnstile by Cloudfare to integracja zewnętrzna, która oferuje dostęp…" at bounding box center [68, 117] width 87 height 140
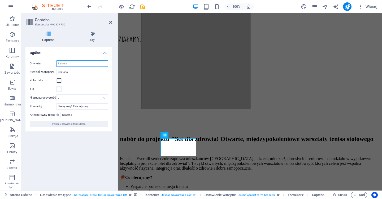
click at [72, 64] on input "Etykieta" at bounding box center [82, 64] width 52 height 6
click at [53, 165] on div "Turnstile Turnstile by Cloudfare to integracja zewnętrzna, która oferuje dostęp…" at bounding box center [68, 117] width 87 height 140
click at [59, 80] on span at bounding box center [59, 81] width 4 height 4
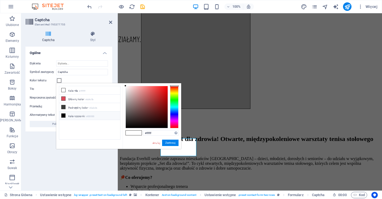
click at [62, 116] on icon at bounding box center [64, 116] width 4 height 4
type input "#000000"
click at [87, 183] on div "Turnstile Turnstile by Cloudfare to integracja zewnętrzna, która oferuje dostęp…" at bounding box center [68, 117] width 87 height 140
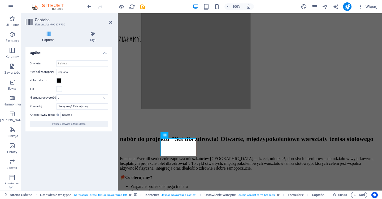
click at [146, 5] on div "100% Więcej" at bounding box center [233, 6] width 294 height 8
click at [143, 6] on icon "save" at bounding box center [143, 7] width 6 height 6
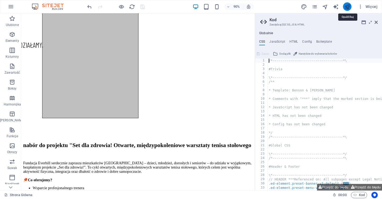
click at [349, 5] on icon "publish" at bounding box center [347, 7] width 6 height 6
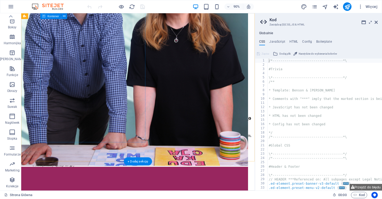
scroll to position [606, 0]
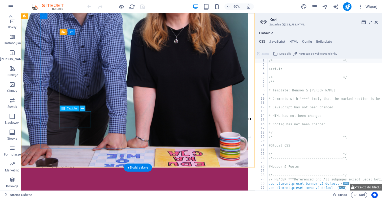
click at [84, 108] on button at bounding box center [83, 109] width 6 height 6
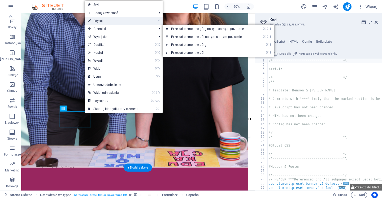
click at [106, 23] on link "⏎ Edytuj" at bounding box center [114, 21] width 58 height 8
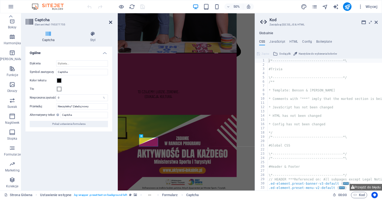
drag, startPoint x: 111, startPoint y: 22, endPoint x: 100, endPoint y: 10, distance: 16.5
click at [111, 22] on icon at bounding box center [110, 22] width 3 height 4
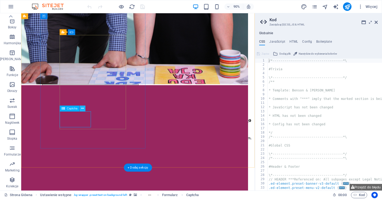
click at [84, 109] on icon at bounding box center [82, 108] width 3 height 5
click at [82, 107] on icon at bounding box center [82, 108] width 3 height 5
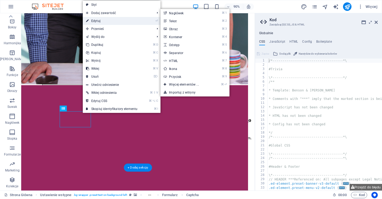
click at [113, 21] on link "⏎ Edytuj" at bounding box center [112, 21] width 58 height 8
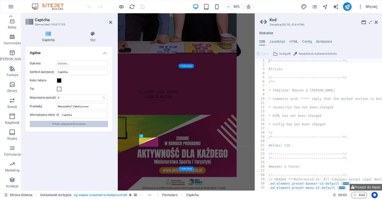
click at [78, 122] on span "Pokaż ustawienia formularza" at bounding box center [68, 124] width 33 height 6
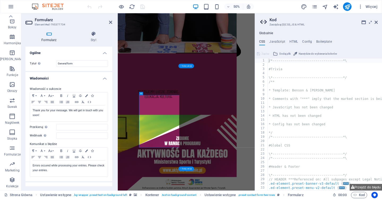
scroll to position [0, 0]
click at [152, 136] on icon at bounding box center [152, 136] width 2 height 3
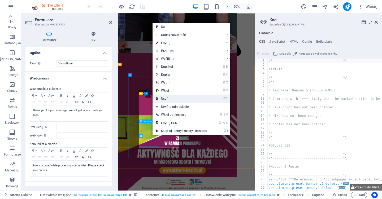
click at [166, 98] on link "⌦ Usuń" at bounding box center [182, 99] width 58 height 8
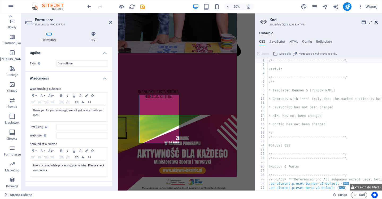
click at [377, 22] on icon at bounding box center [376, 22] width 3 height 4
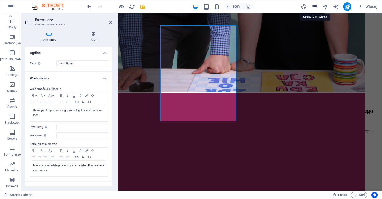
click at [314, 7] on icon "pages" at bounding box center [315, 7] width 6 height 6
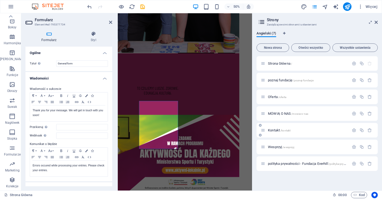
click at [262, 132] on icon at bounding box center [263, 130] width 5 height 5
click at [263, 129] on icon at bounding box center [263, 130] width 5 height 5
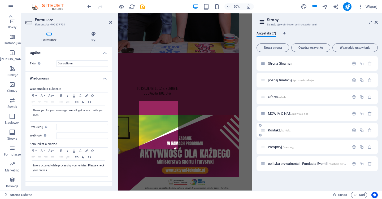
click at [263, 129] on icon at bounding box center [263, 130] width 5 height 5
click at [274, 131] on span "Kontakt /kontakt" at bounding box center [279, 130] width 23 height 4
click at [274, 131] on div "Kontakt /kontakt" at bounding box center [317, 130] width 121 height 15
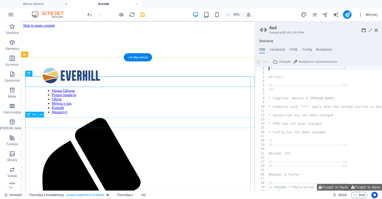
scroll to position [104, 0]
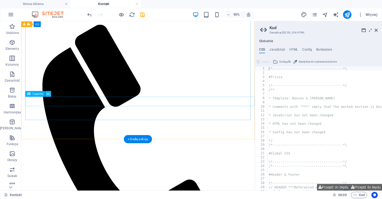
click at [48, 93] on icon at bounding box center [48, 93] width 3 height 5
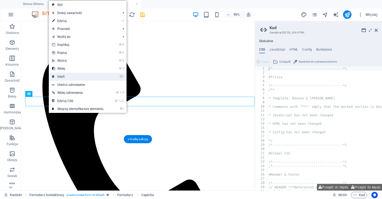
drag, startPoint x: 65, startPoint y: 75, endPoint x: 48, endPoint y: 59, distance: 22.5
click at [65, 75] on link "⌦ Usuń" at bounding box center [78, 77] width 58 height 8
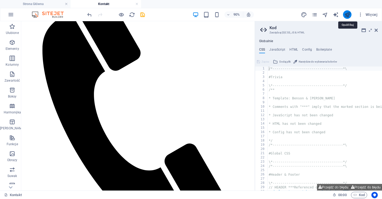
click at [349, 15] on icon "publish" at bounding box center [347, 15] width 6 height 6
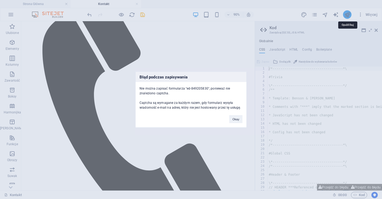
scroll to position [19, 0]
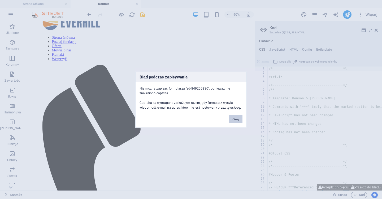
click at [238, 120] on button "Okay" at bounding box center [235, 119] width 13 height 8
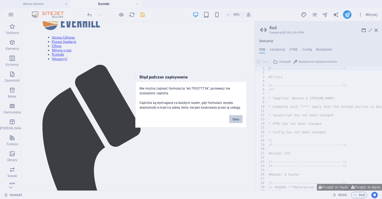
drag, startPoint x: 238, startPoint y: 123, endPoint x: 241, endPoint y: 113, distance: 10.5
click at [238, 123] on button "Okay" at bounding box center [235, 119] width 13 height 8
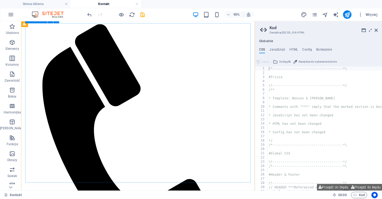
scroll to position [76, 0]
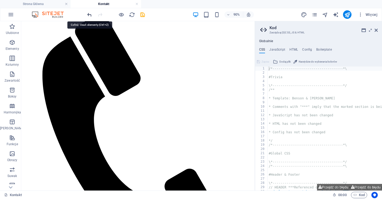
click at [87, 17] on icon "undo" at bounding box center [90, 15] width 6 height 6
click at [348, 13] on icon "publish" at bounding box center [347, 15] width 6 height 6
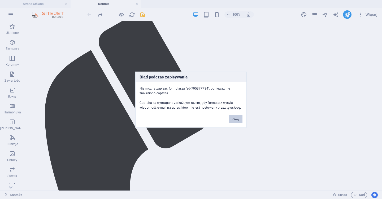
click at [236, 119] on button "Okay" at bounding box center [235, 119] width 13 height 8
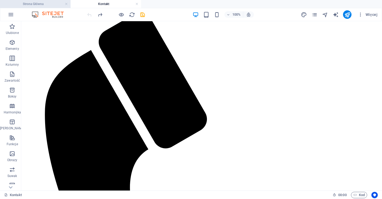
click at [54, 2] on h4 "Strona Główna" at bounding box center [35, 4] width 71 height 6
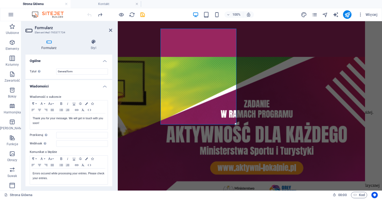
scroll to position [606, 0]
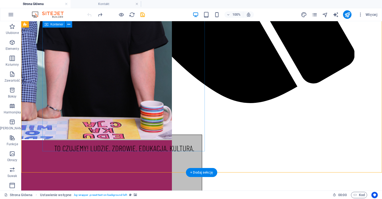
scroll to position [559, 0]
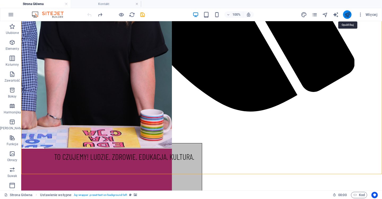
click at [346, 15] on icon "publish" at bounding box center [347, 15] width 6 height 6
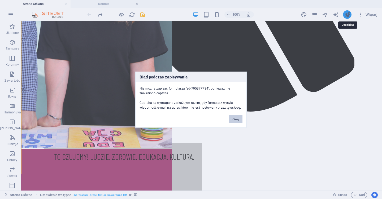
scroll to position [584, 0]
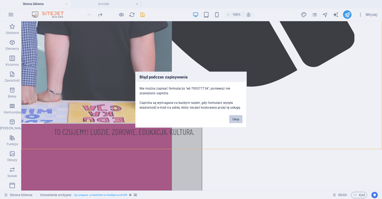
drag, startPoint x: 237, startPoint y: 116, endPoint x: 216, endPoint y: 95, distance: 30.0
click at [237, 116] on button "Okay" at bounding box center [235, 119] width 13 height 8
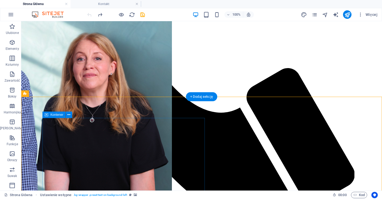
scroll to position [468, 0]
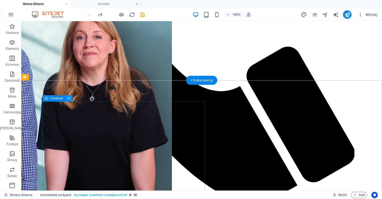
click at [70, 99] on icon at bounding box center [68, 99] width 3 height 6
click at [68, 99] on icon at bounding box center [68, 99] width 3 height 6
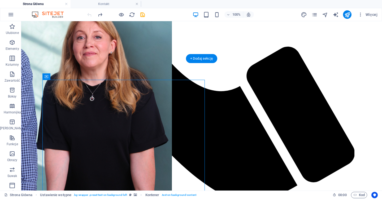
scroll to position [495, 0]
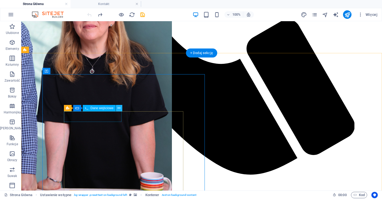
click at [121, 110] on button at bounding box center [119, 108] width 6 height 6
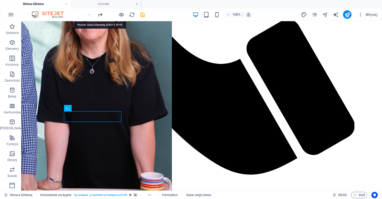
click at [100, 16] on icon "redo" at bounding box center [100, 15] width 6 height 6
click at [98, 15] on icon "redo" at bounding box center [100, 15] width 6 height 6
click at [99, 15] on icon "redo" at bounding box center [100, 15] width 6 height 6
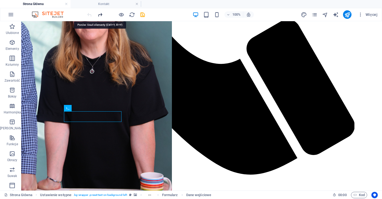
click at [99, 15] on icon "redo" at bounding box center [100, 15] width 6 height 6
click at [89, 15] on div at bounding box center [115, 14] width 59 height 8
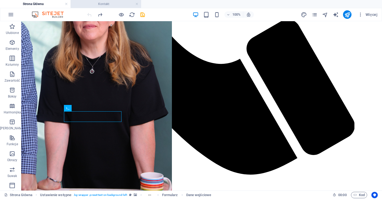
click at [105, 5] on h4 "Kontakt" at bounding box center [106, 4] width 71 height 6
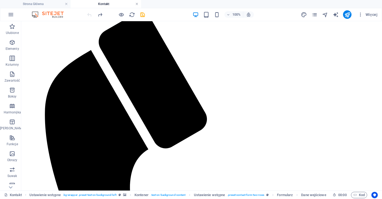
click at [136, 4] on link at bounding box center [136, 4] width 3 height 5
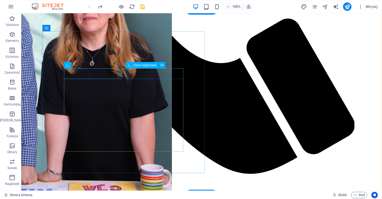
scroll to position [551, 0]
